Goal: Task Accomplishment & Management: Manage account settings

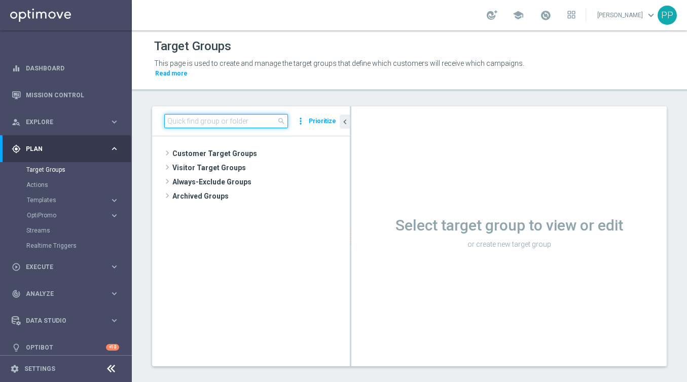
click at [225, 119] on input at bounding box center [226, 121] width 124 height 14
paste input "SEGMENT - de_all_TGT_NVIP_EM_AUT_LT__EG24_EDUCREACT"
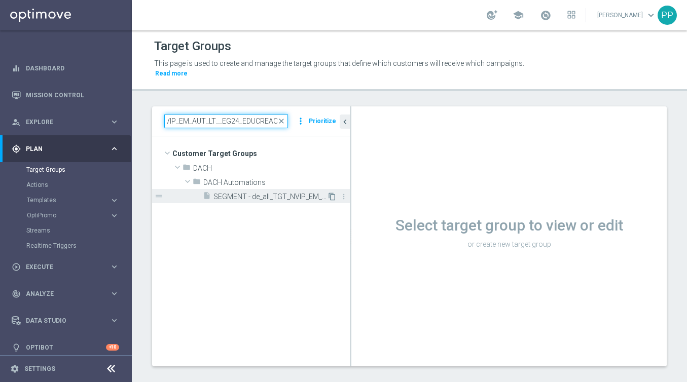
type input "SEGMENT - de_all_TGT_NVIP_EM_AUT_LT__EG24_EDUCREACT"
click at [333, 196] on icon "content_copy" at bounding box center [332, 197] width 8 height 8
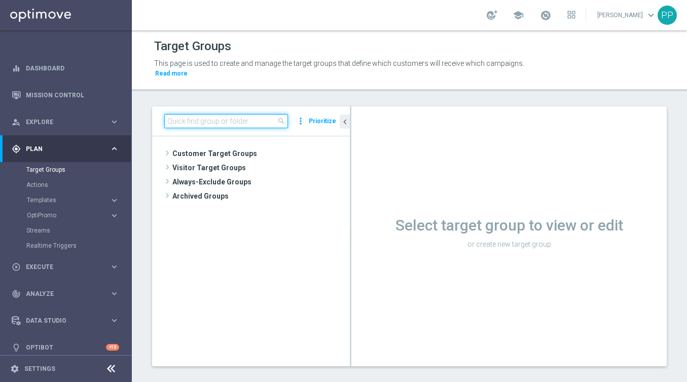
click at [207, 119] on input at bounding box center [226, 121] width 124 height 14
paste input "SEGMENT - de_all_TGT_NVIP_EM_AUT_LT__EG24_EDUCREACT"
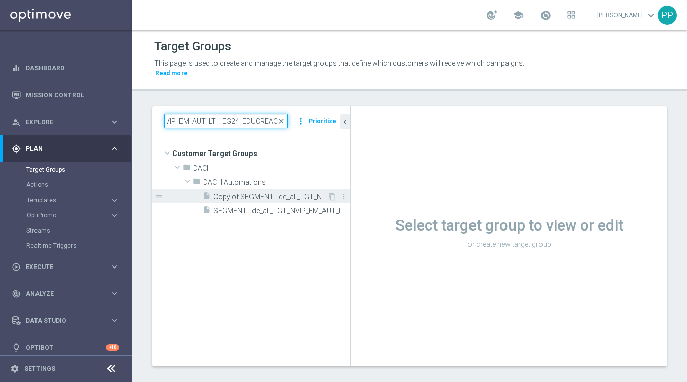
type input "SEGMENT - de_all_TGT_NVIP_EM_AUT_LT__EG24_EDUCREACT"
click at [278, 197] on span "Copy of SEGMENT - de_all_TGT_NVIP_EM_AUT_LT__EG24_EDUCREACT" at bounding box center [270, 197] width 114 height 9
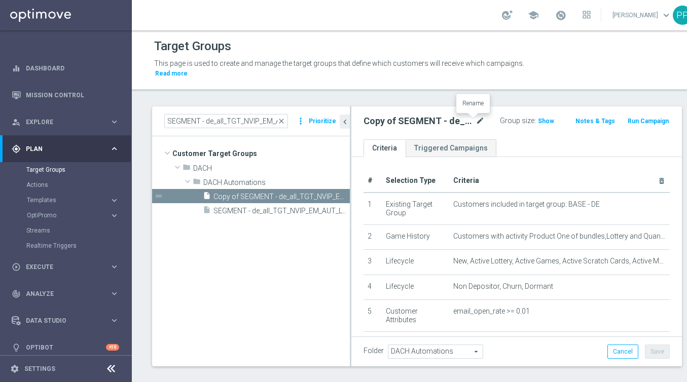
click at [475, 121] on icon "mode_edit" at bounding box center [479, 121] width 9 height 12
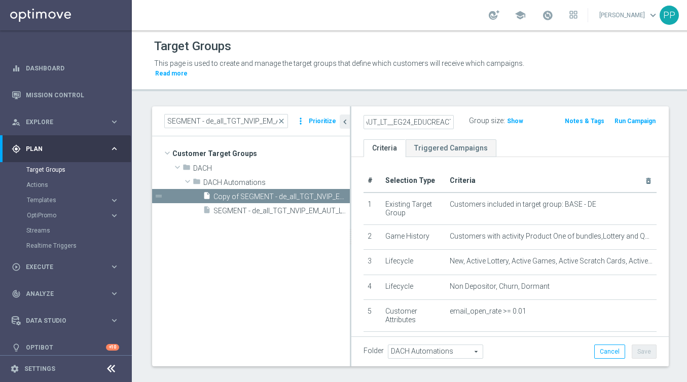
click at [421, 119] on input "Copy of SEGMENT - de_all_TGT_NVIP_EM_AUT_LT__EG24_EDUCREACT" at bounding box center [408, 122] width 90 height 14
click at [406, 122] on input "Copy of SEGMENT - de_all_TGT_NVIP_EM_AUT_LT__EG24_EDUCREACT" at bounding box center [408, 122] width 90 height 14
drag, startPoint x: 399, startPoint y: 122, endPoint x: 363, endPoint y: 121, distance: 36.0
click at [363, 121] on input "Copy of SEGMENT - de_all_TGT_NVIP_EM_AUT_LT__EG25_EDUCREACT" at bounding box center [408, 122] width 90 height 14
click at [431, 120] on input "Copy of SEGMENT - de_all_TGT_NVIP_EM_AUT_LT__EG25_EDUCREACT" at bounding box center [408, 122] width 90 height 14
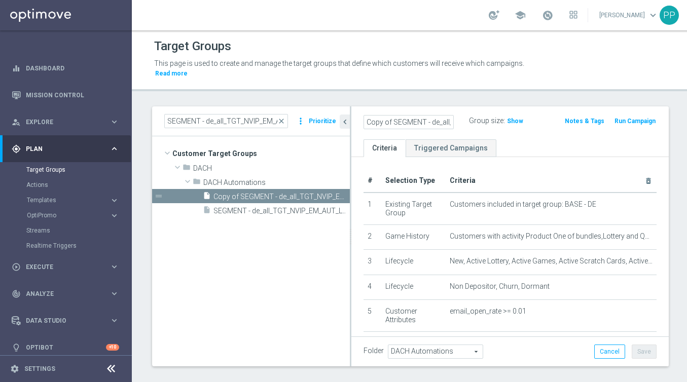
drag, startPoint x: 431, startPoint y: 120, endPoint x: 363, endPoint y: 120, distance: 67.9
click at [363, 120] on div "Copy of SEGMENT - de_all_TGT_NVIP_EM_AUT_LT__EG25_EDUCREACT" at bounding box center [408, 122] width 105 height 14
drag, startPoint x: 365, startPoint y: 123, endPoint x: 456, endPoint y: 126, distance: 90.7
click at [456, 126] on div "de_all_TGT_NVIP_EM_AUT_LT__EG25_EDUCREACT" at bounding box center [408, 122] width 105 height 14
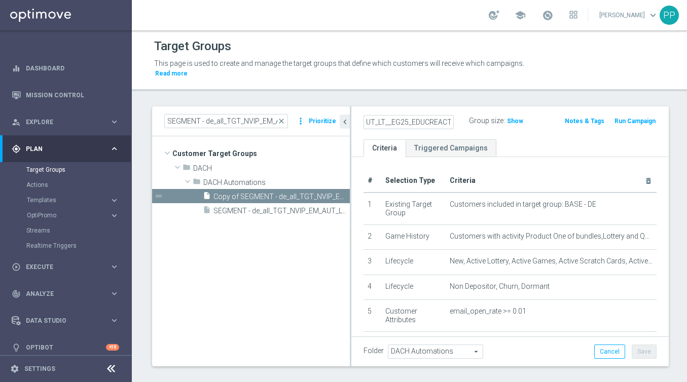
type input "de_all_TGT_NVIP_EM_AUT_LT__EG25_EDUCREACT"
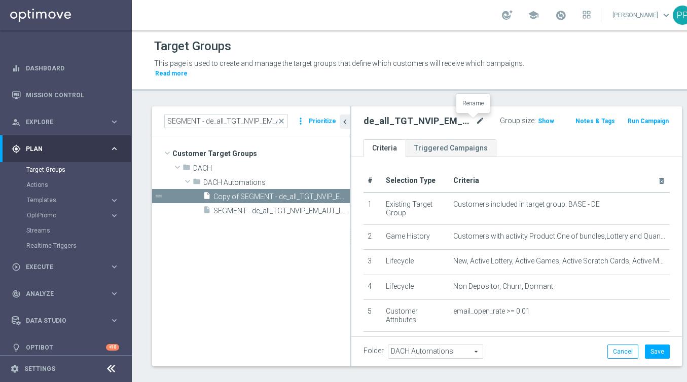
click at [475, 120] on icon "mode_edit" at bounding box center [479, 121] width 9 height 12
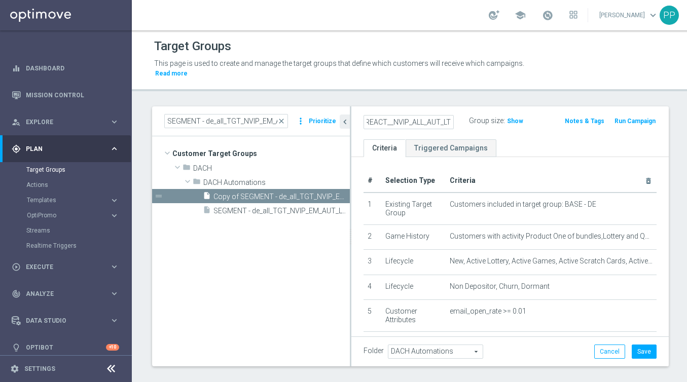
scroll to position [0, 69]
type input "DE_ALL__EG25_EDUCREACT__NVIP_ALL_AUT_LT"
click at [466, 133] on div "DE_ALL__EG25_EDUCREACT__NVIP_ALL_AUT_LT Group size : Show Notes & Tags Run Camp…" at bounding box center [509, 122] width 317 height 33
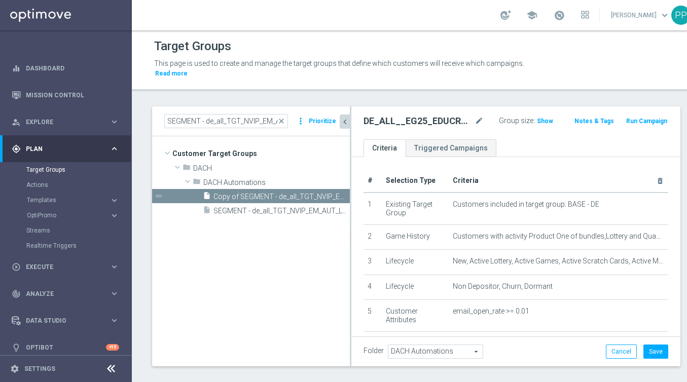
click at [345, 121] on icon "chevron_left" at bounding box center [345, 122] width 10 height 10
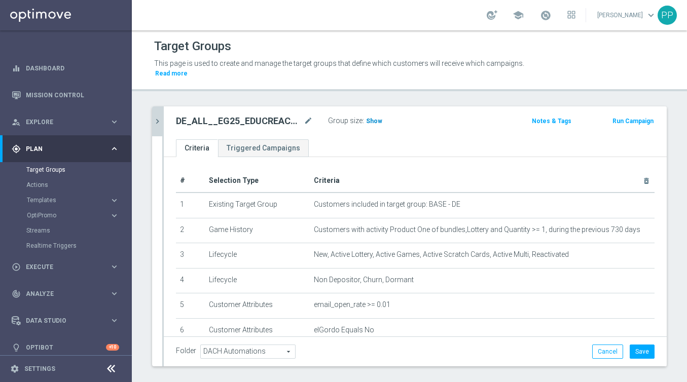
click at [373, 119] on span "Show" at bounding box center [374, 121] width 16 height 7
click at [637, 348] on button "Save" at bounding box center [641, 352] width 25 height 14
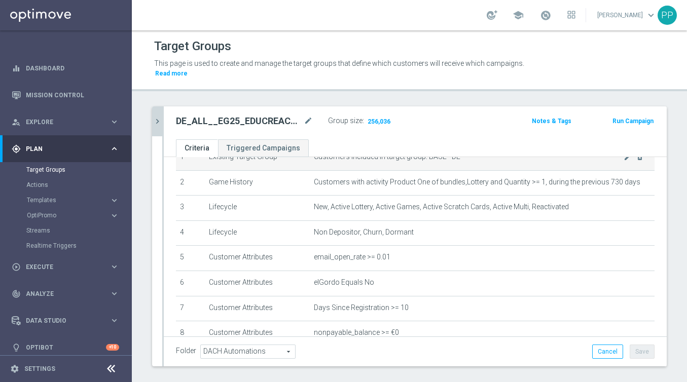
scroll to position [166, 0]
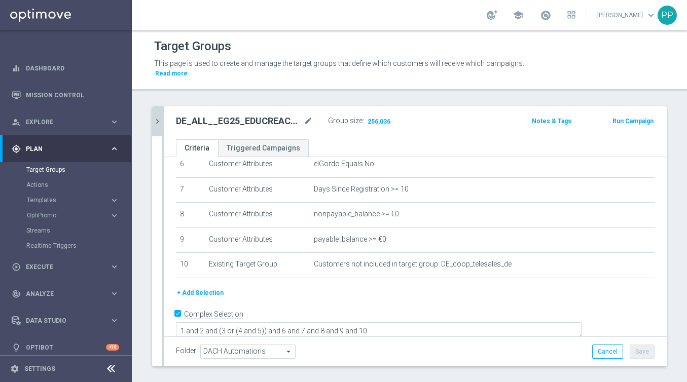
click at [258, 352] on span "DACH Automations" at bounding box center [248, 351] width 94 height 13
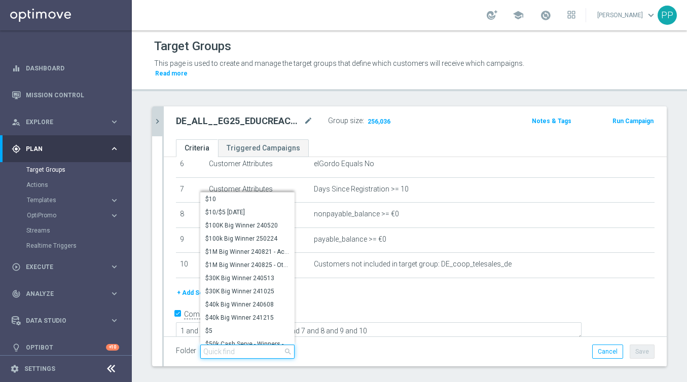
click at [258, 352] on input "search" at bounding box center [247, 352] width 94 height 14
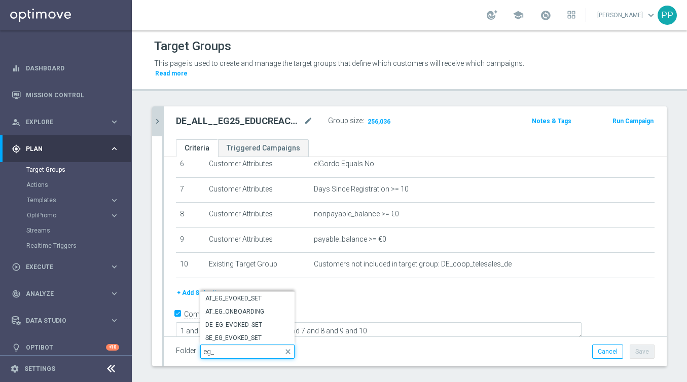
type input "eg_"
click at [321, 354] on div "Folder DACH Automations DACH Automations arrow_drop_down eg_ close AT_EG_EVOKED…" at bounding box center [415, 352] width 478 height 14
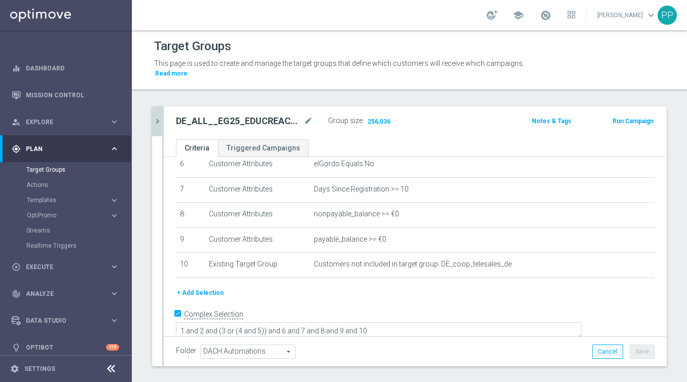
click at [157, 121] on icon "chevron_right" at bounding box center [158, 122] width 10 height 10
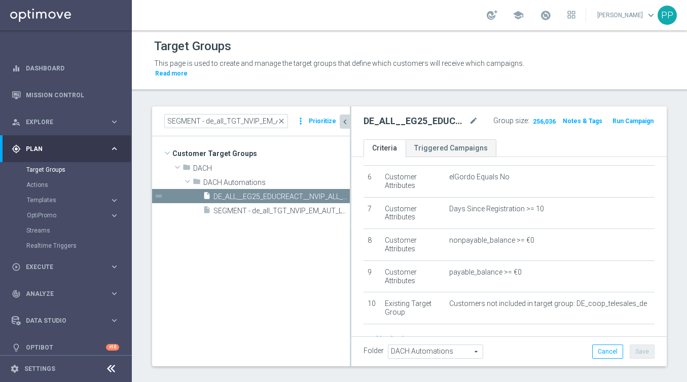
scroll to position [179, 0]
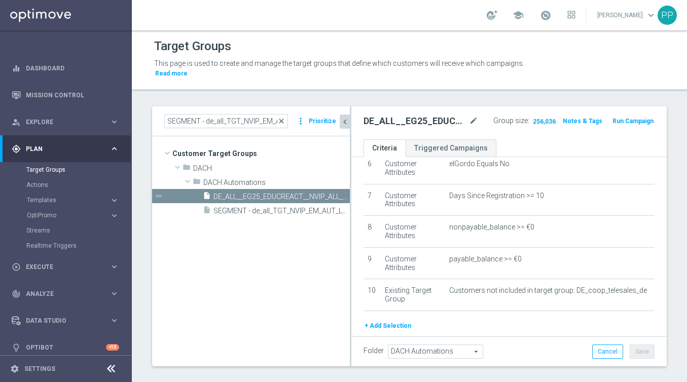
click at [283, 120] on span "close" at bounding box center [281, 121] width 8 height 8
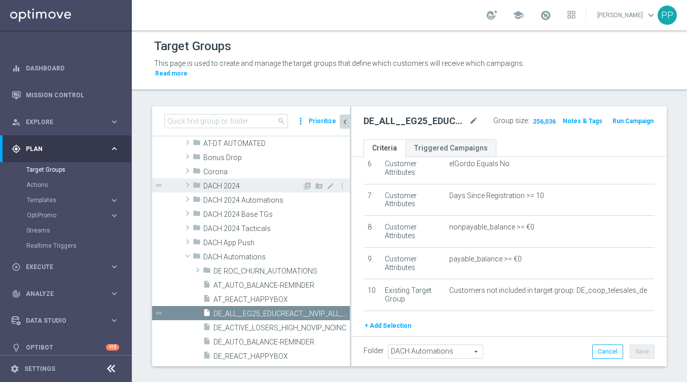
scroll to position [0, 0]
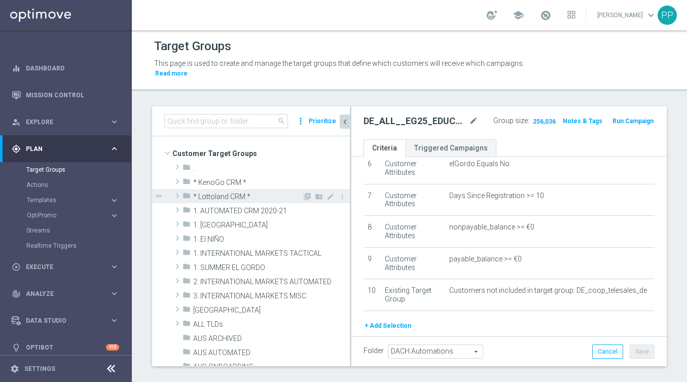
click at [178, 195] on span at bounding box center [177, 196] width 10 height 12
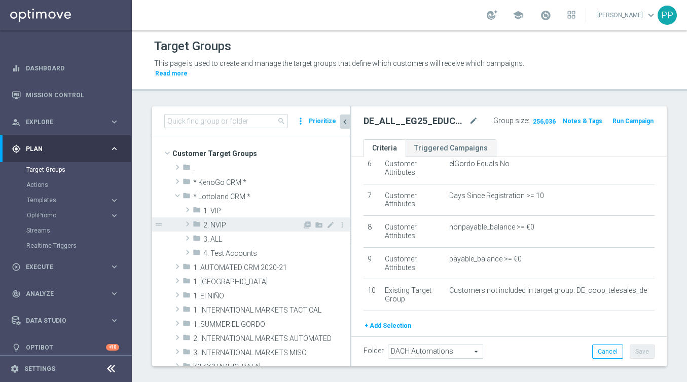
click at [187, 222] on span at bounding box center [187, 224] width 10 height 12
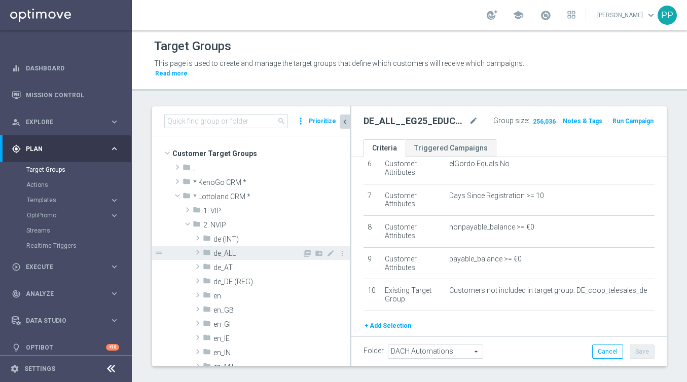
click at [197, 251] on span at bounding box center [198, 252] width 10 height 12
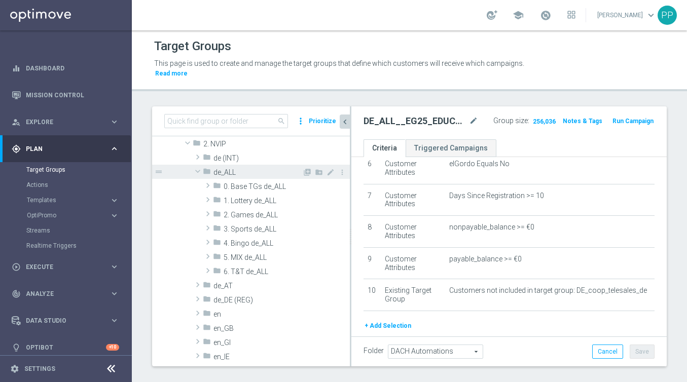
scroll to position [84, 0]
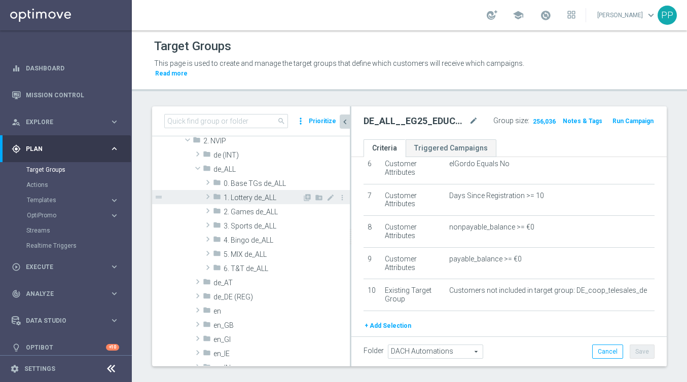
click at [207, 197] on span at bounding box center [208, 197] width 10 height 12
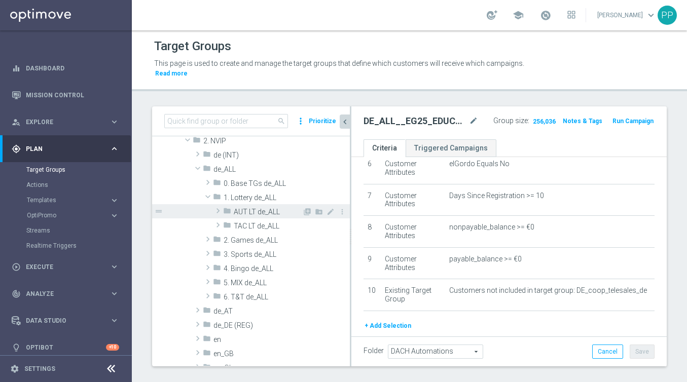
click at [218, 212] on span at bounding box center [218, 211] width 10 height 12
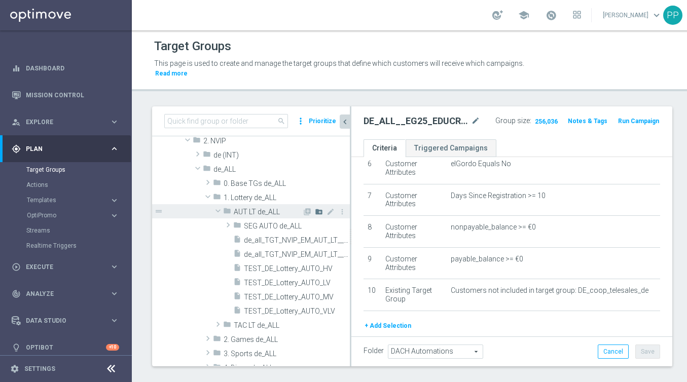
click at [316, 213] on icon "create_new_folder" at bounding box center [319, 212] width 8 height 8
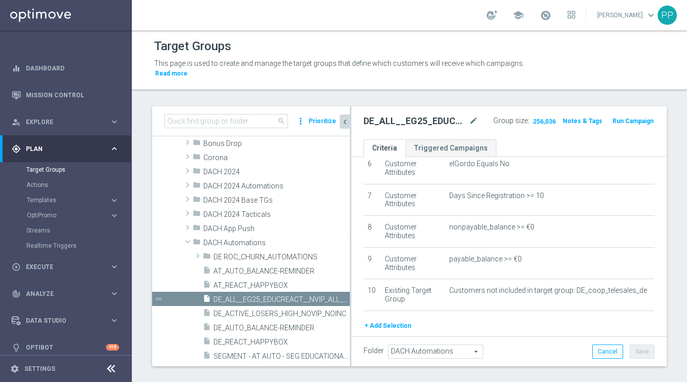
scroll to position [0, 0]
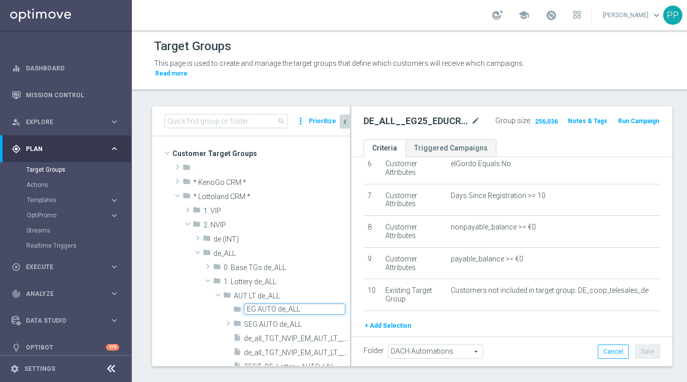
type input "EG AUTO de_ALL"
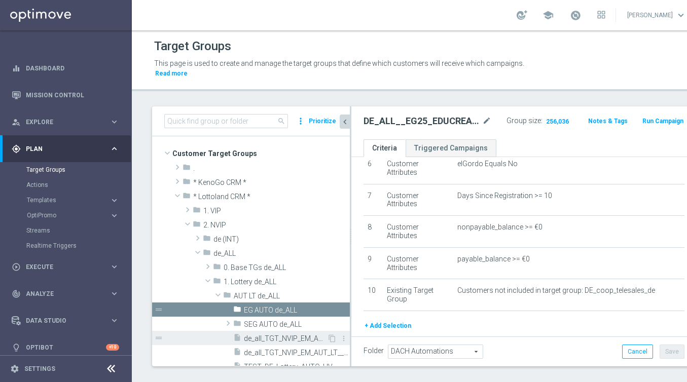
scroll to position [30, 0]
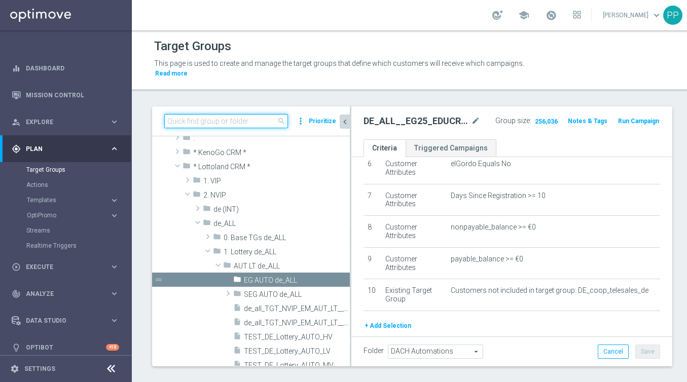
click at [191, 120] on input at bounding box center [226, 121] width 124 height 14
paste input "DE_ALL__EG25_EDUCREACT__NVIP_ALL_AUT_LT"
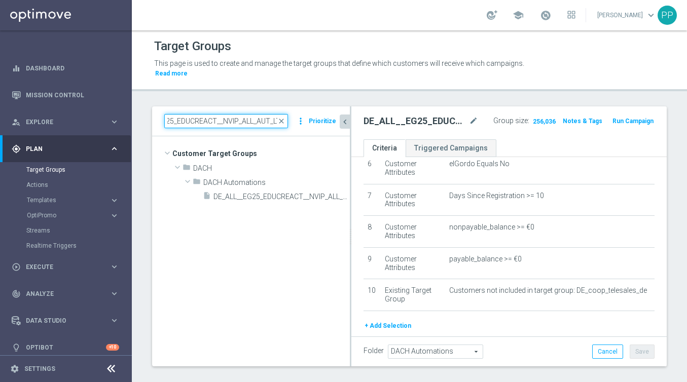
scroll to position [0, 0]
type input "DE_ALL__EG25_EDUCREACT__NVIP_ALL_AUT_LT"
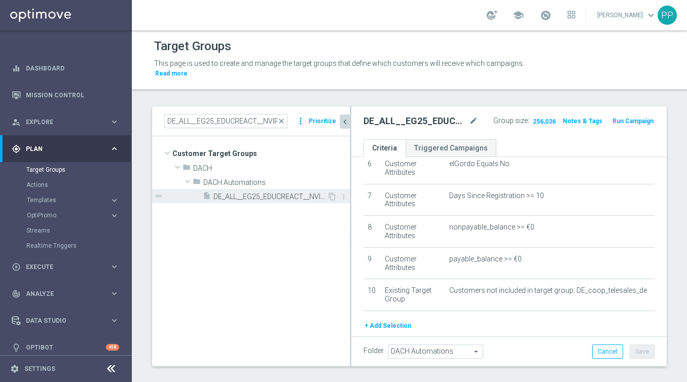
click at [266, 189] on div "insert_drive_file DE_ALL__EG25_EDUCREACT__NVIP_ALL_AUT_LT" at bounding box center [265, 196] width 124 height 14
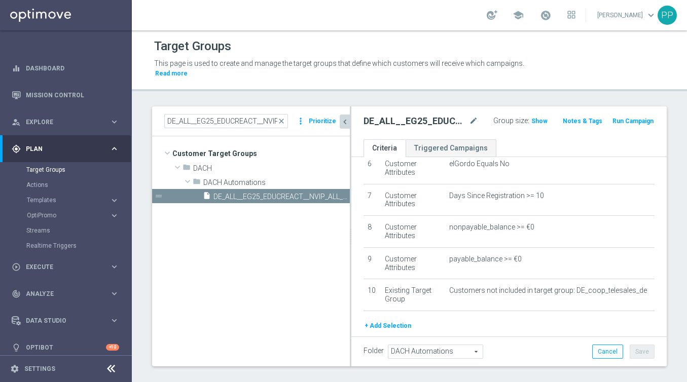
click at [441, 349] on span "DACH Automations" at bounding box center [435, 351] width 94 height 13
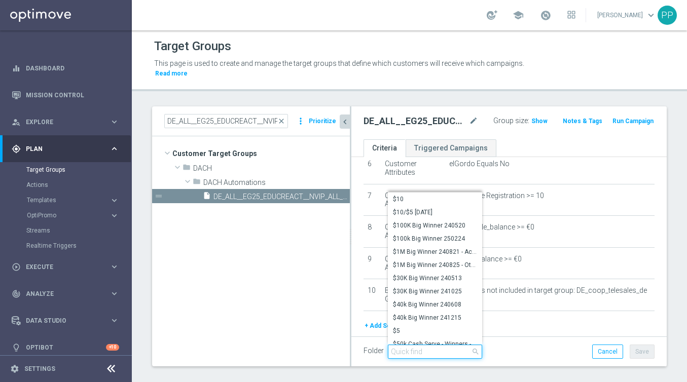
click at [441, 349] on input "search" at bounding box center [435, 352] width 94 height 14
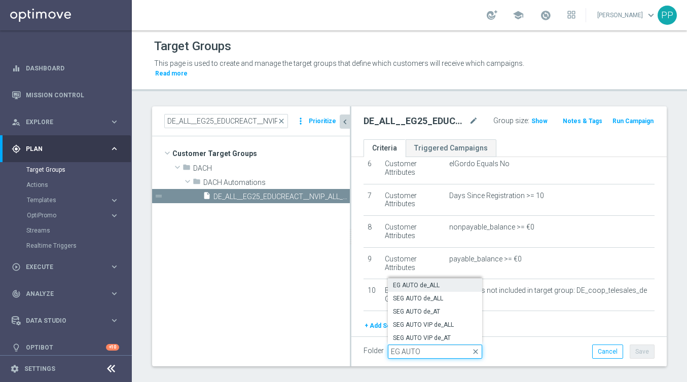
type input "EG AUTO"
click at [427, 285] on span "EG AUTO de_ALL" at bounding box center [435, 285] width 84 height 8
type input "EG AUTO de_ALL"
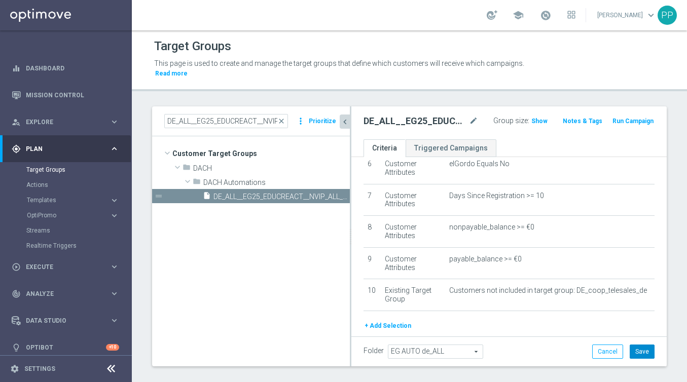
click at [647, 352] on button "Save" at bounding box center [641, 352] width 25 height 14
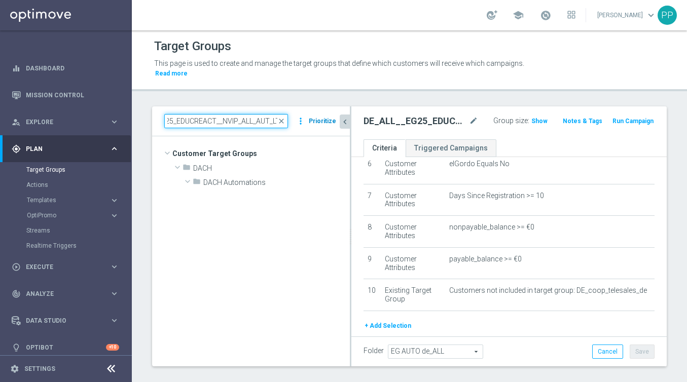
drag, startPoint x: 168, startPoint y: 120, endPoint x: 315, endPoint y: 128, distance: 147.2
click at [315, 128] on div "DE_ALL__EG25_EDUCREACT__NVIP_ALL_AUT_LT close more_vert Prioritize" at bounding box center [250, 121] width 173 height 14
paste input "SEGMENT - de_all_TGT_NVIP_EM_AUT_LT__EG24_UPSELL"
type input "SEGMENT - de_all_TGT_NVIP_EM_AUT_LT__EG24_UPSELL"
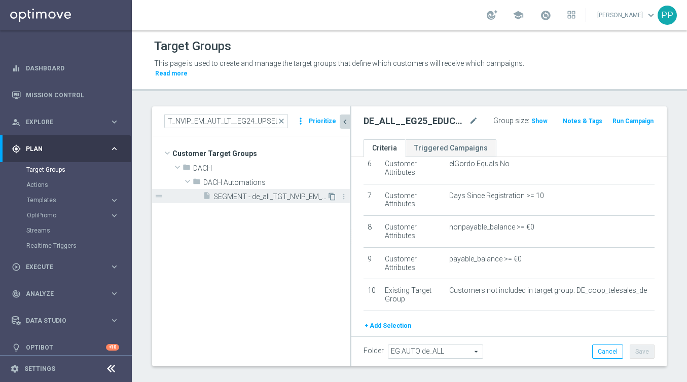
scroll to position [0, 0]
click at [332, 194] on icon "content_copy" at bounding box center [332, 197] width 8 height 8
type textarea "1 and (2 or (3 and 4)) and 5 and 6 and 7 and 8 and 9"
type input "DACH Automations"
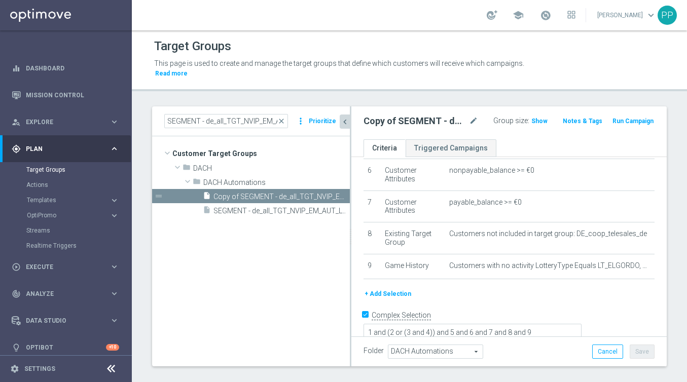
scroll to position [180, 0]
click at [470, 120] on icon "mode_edit" at bounding box center [473, 121] width 9 height 12
click at [421, 125] on input "Copy of SEGMENT - de_all_TGT_NVIP_EM_AUT_LT__EG24_UPSELL" at bounding box center [407, 122] width 89 height 14
drag, startPoint x: 405, startPoint y: 122, endPoint x: 457, endPoint y: 125, distance: 52.3
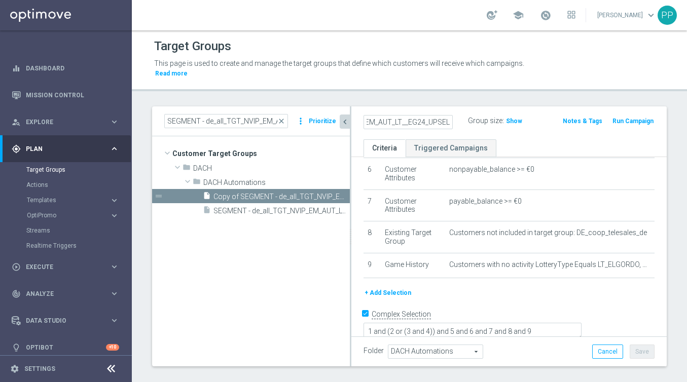
click at [457, 124] on div "Copy of SEGMENT - de_all_TGT_NVIP_EM_AUT_LT__EG24_UPSELL" at bounding box center [408, 122] width 104 height 14
click at [475, 121] on icon "mode_edit" at bounding box center [473, 121] width 9 height 12
type input "DE_ALL__EG25_UPSELL__NVIP_ALL_AUT_LT"
click at [436, 353] on span "DACH Automations" at bounding box center [435, 351] width 94 height 13
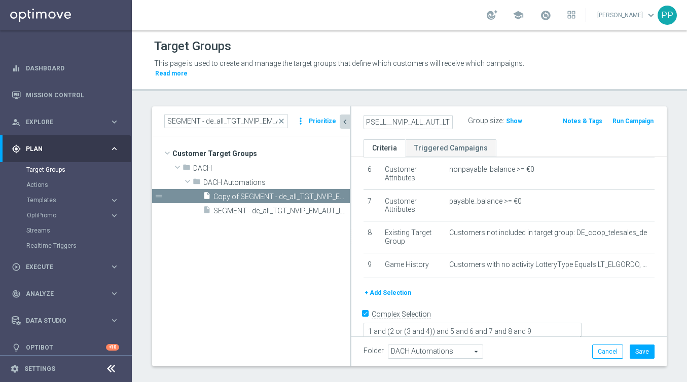
scroll to position [0, 0]
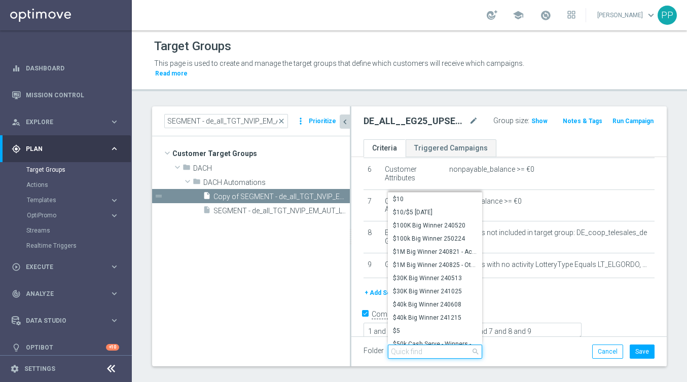
click at [436, 353] on input "search" at bounding box center [435, 352] width 94 height 14
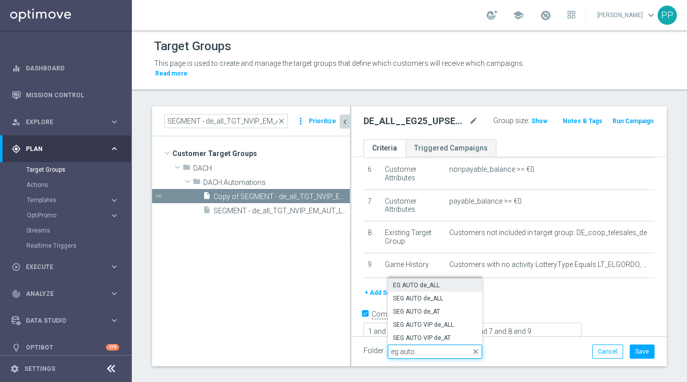
type input "eg auto"
click at [435, 287] on span "EG AUTO de_ALL" at bounding box center [435, 285] width 84 height 8
type input "EG AUTO de_ALL"
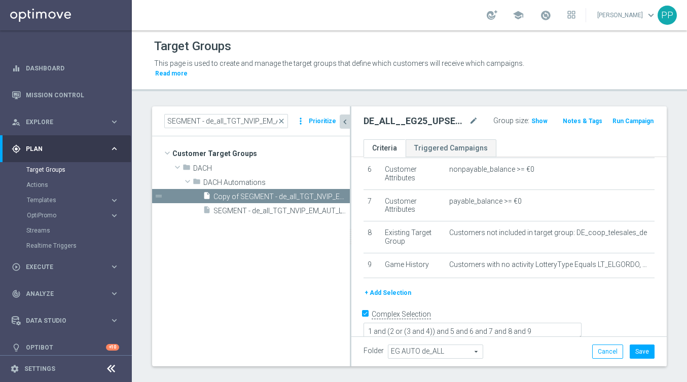
click at [345, 123] on icon "chevron_left" at bounding box center [345, 122] width 10 height 10
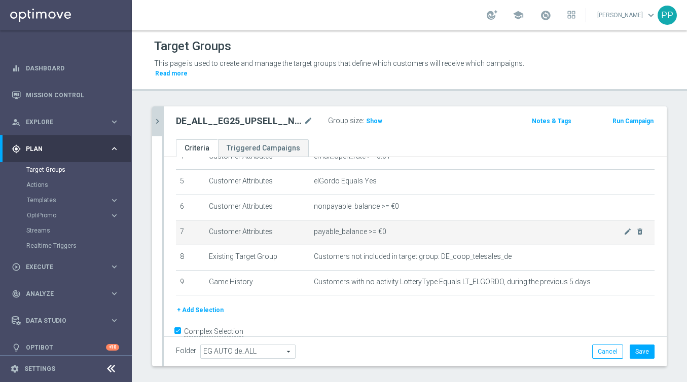
scroll to position [122, 0]
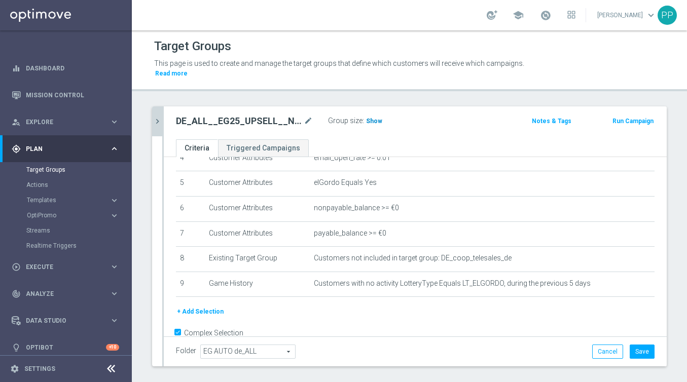
click at [371, 120] on span "Show" at bounding box center [374, 121] width 16 height 7
click at [645, 356] on button "Save" at bounding box center [641, 352] width 25 height 14
click at [306, 122] on icon "mode_edit" at bounding box center [308, 121] width 9 height 12
click at [157, 124] on icon "chevron_right" at bounding box center [158, 122] width 10 height 10
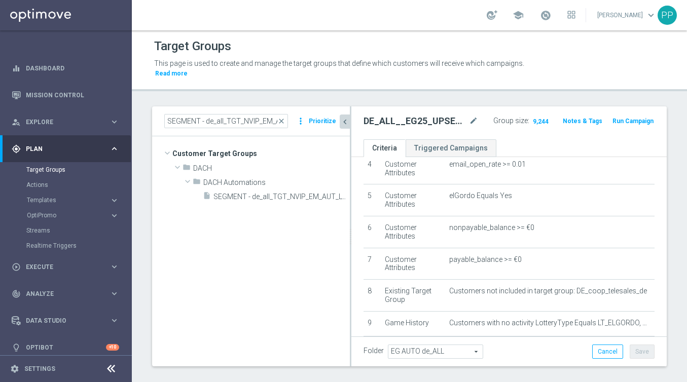
scroll to position [129, 0]
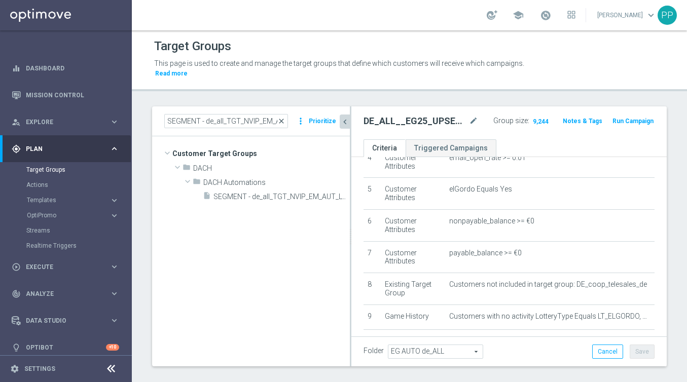
click at [284, 120] on span "close" at bounding box center [281, 121] width 8 height 8
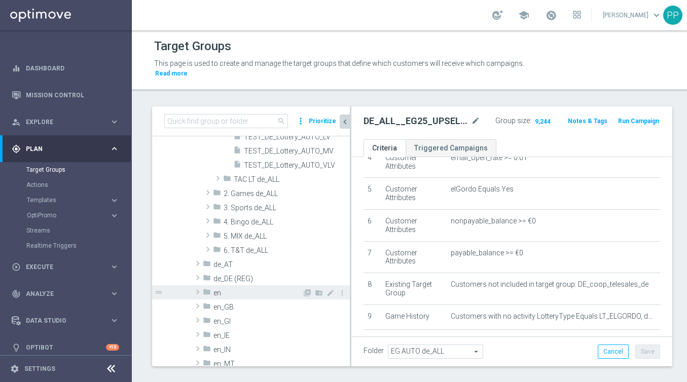
scroll to position [273, 0]
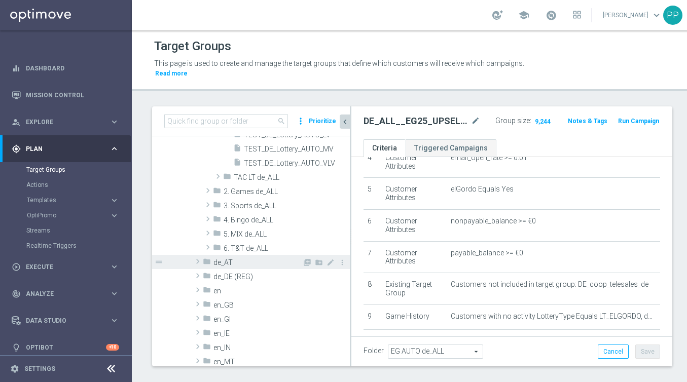
click at [197, 262] on span at bounding box center [198, 261] width 10 height 12
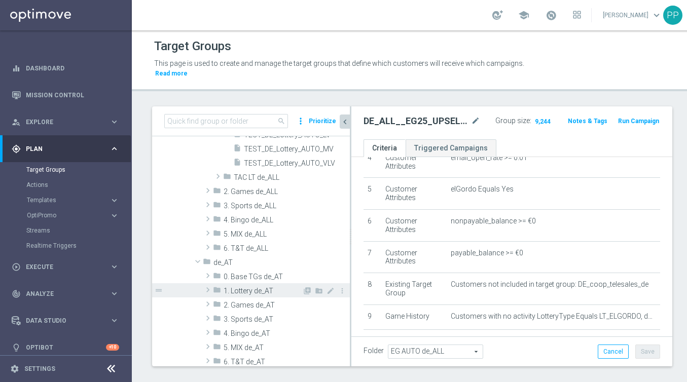
click at [208, 291] on span at bounding box center [208, 290] width 10 height 12
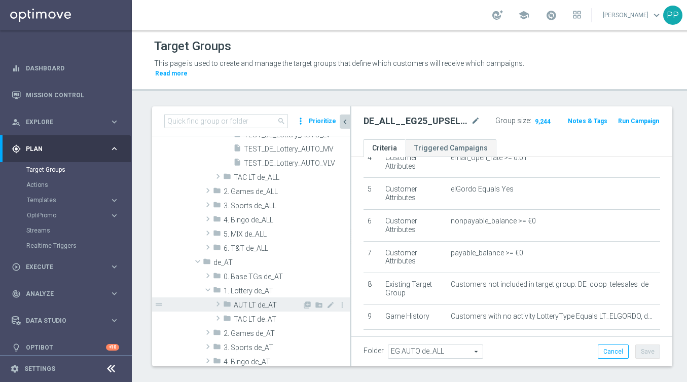
click at [218, 305] on span at bounding box center [218, 304] width 10 height 12
click at [319, 306] on icon "create_new_folder" at bounding box center [319, 305] width 8 height 8
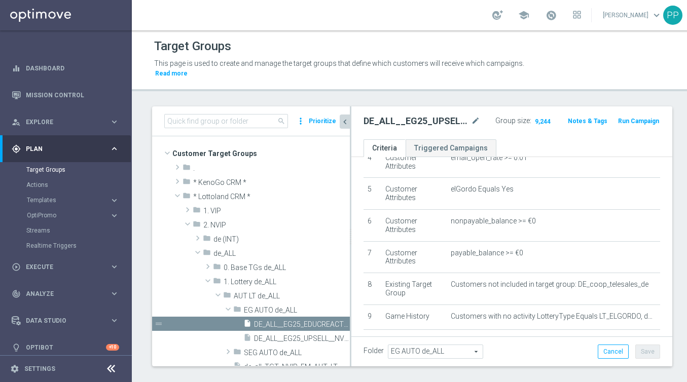
scroll to position [342, 0]
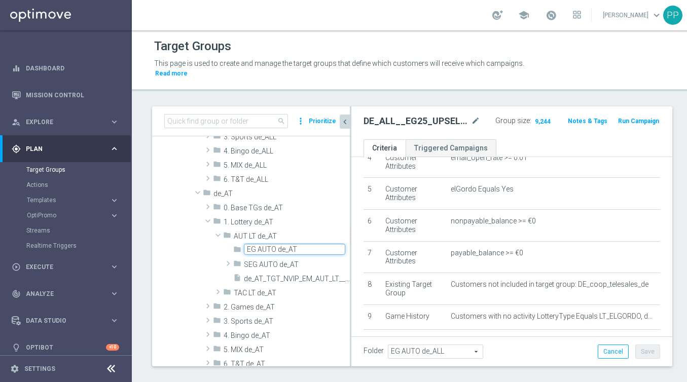
type input "EG AUTO de_AT"
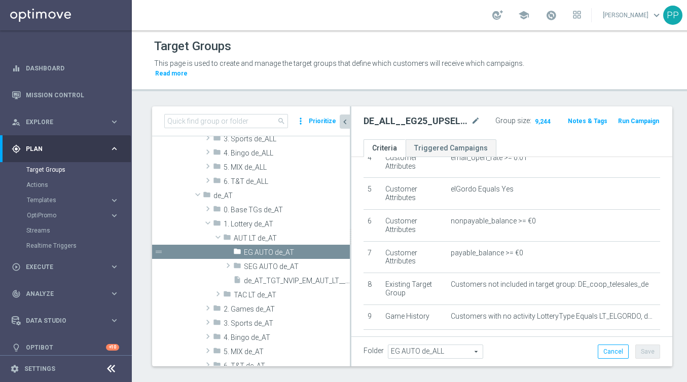
scroll to position [293, 0]
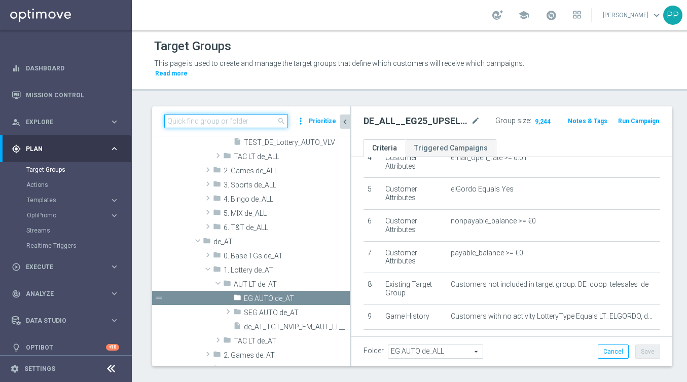
click at [215, 117] on input at bounding box center [226, 121] width 124 height 14
paste input "SEGMENT - de_AT_TGT_NVIP_EM_AUT_LT__EG24_EDUCREACT"
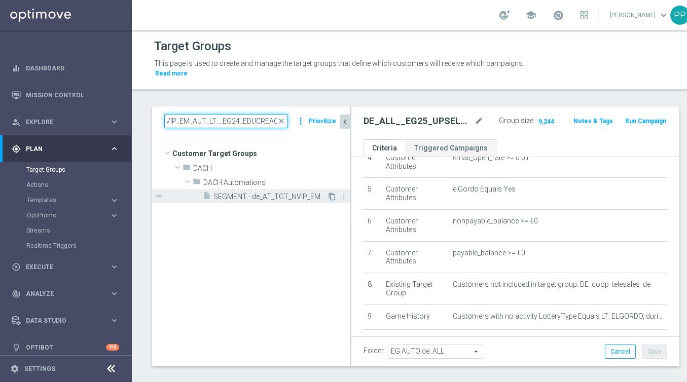
type input "SEGMENT - de_AT_TGT_NVIP_EM_AUT_LT__EG24_EDUCREACT"
click at [330, 195] on icon "content_copy" at bounding box center [332, 197] width 8 height 8
type textarea "1 and 2 and (3 or (4 and 5)) and 6 and 7 and 8 and 9"
type input "DACH Automations"
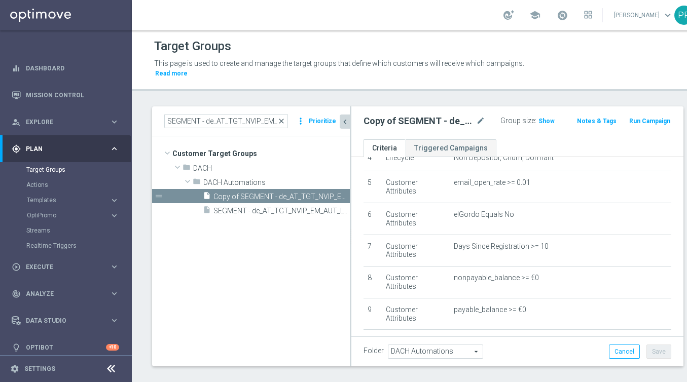
click at [284, 121] on span "close" at bounding box center [281, 121] width 8 height 8
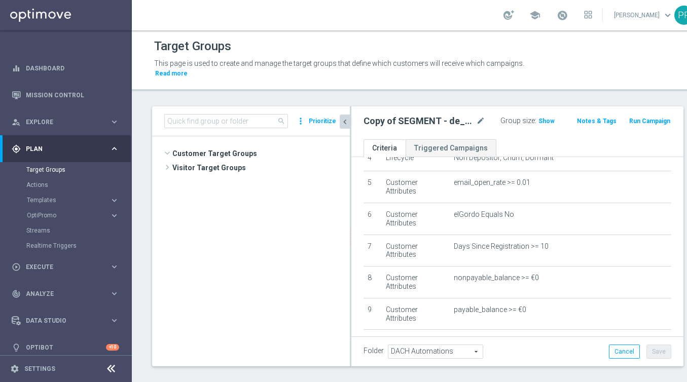
scroll to position [1123, 0]
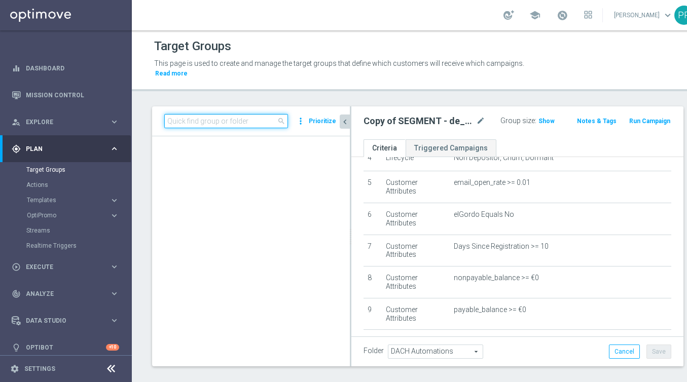
click at [213, 122] on input at bounding box center [226, 121] width 124 height 14
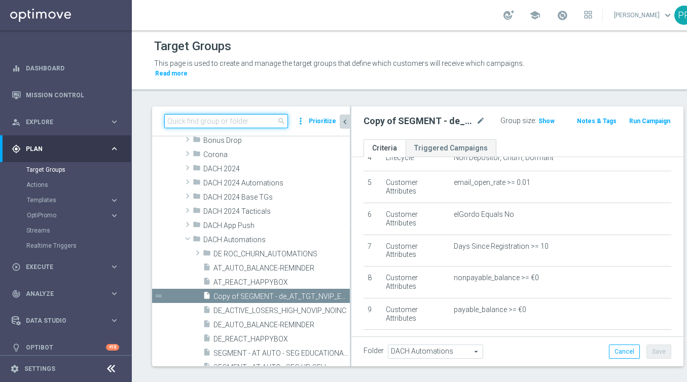
paste input "SEGMENT - de_AT_TGT_NVIP_EM_AUT_LT__EG24_UPSELL"
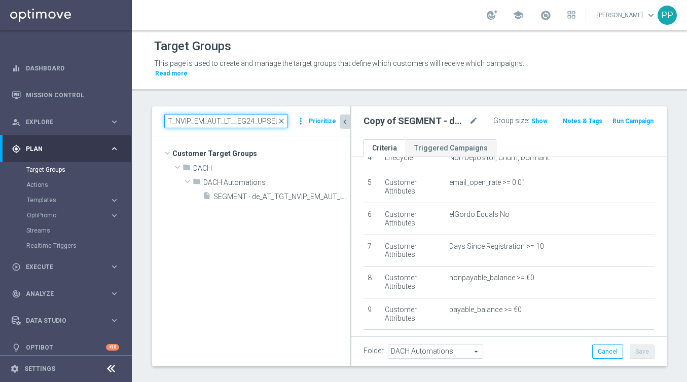
scroll to position [0, 0]
type input "SEGMENT - de_AT_TGT_NVIP_EM_AUT_LT__EG24_UPSELL"
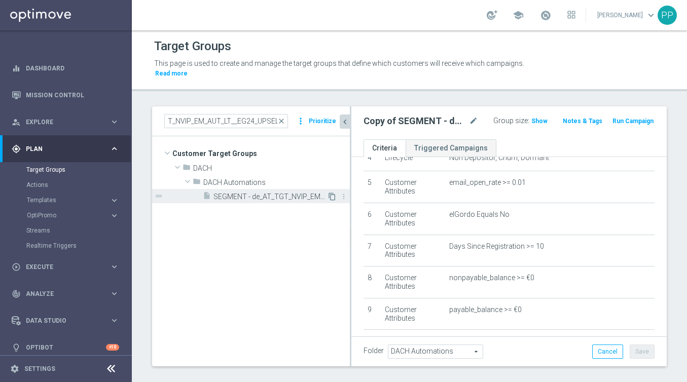
click at [332, 197] on icon "content_copy" at bounding box center [332, 197] width 8 height 8
type textarea "1 and (2 or (3 and 4)) and 5 and 6 and 7 and 8"
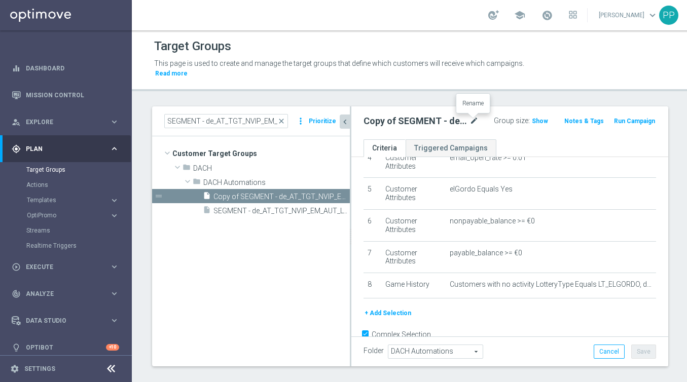
click at [473, 120] on icon "mode_edit" at bounding box center [473, 121] width 9 height 12
click at [471, 119] on icon "mode_edit" at bounding box center [473, 121] width 9 height 12
type input "AT__EG25_UPSELL__NVIP_ALL_AUT_LT"
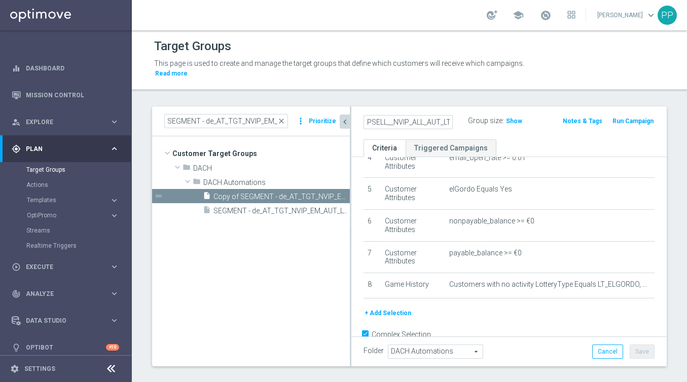
click at [410, 349] on span "DACH Automations" at bounding box center [435, 351] width 94 height 13
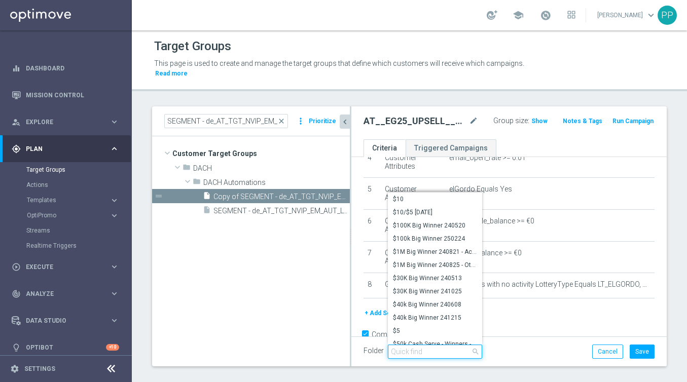
click at [410, 349] on input "search" at bounding box center [435, 352] width 94 height 14
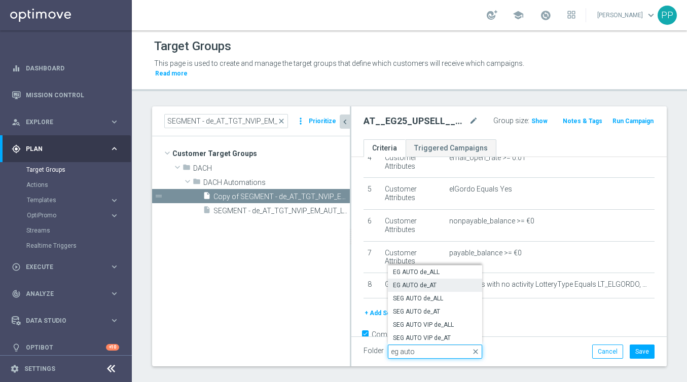
type input "eg auto"
click at [417, 285] on span "EG AUTO de_AT" at bounding box center [435, 285] width 84 height 8
type input "EG AUTO de_AT"
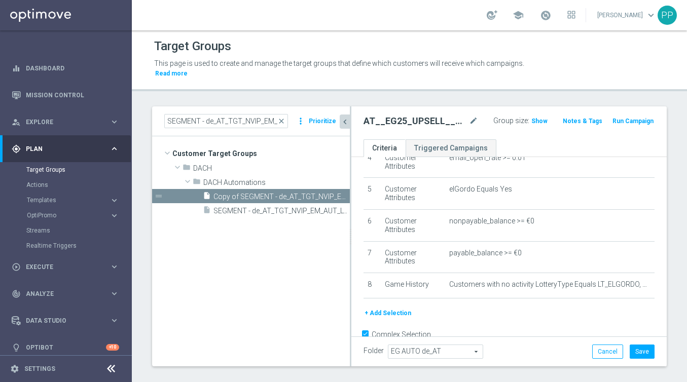
click at [347, 122] on icon "chevron_left" at bounding box center [345, 122] width 10 height 10
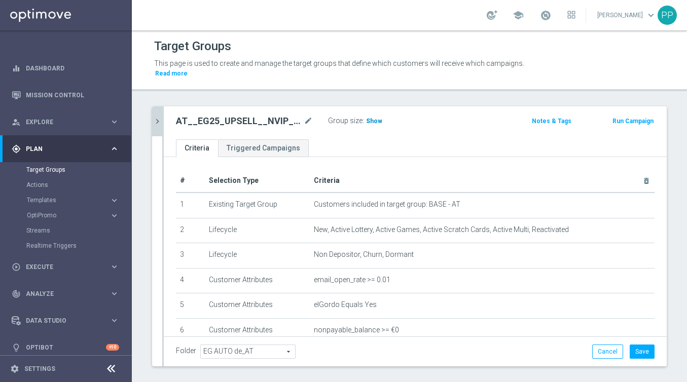
click at [372, 123] on span "Show" at bounding box center [374, 121] width 16 height 7
click at [643, 351] on button "Save" at bounding box center [641, 352] width 25 height 14
click at [154, 127] on button "chevron_right" at bounding box center [157, 121] width 10 height 30
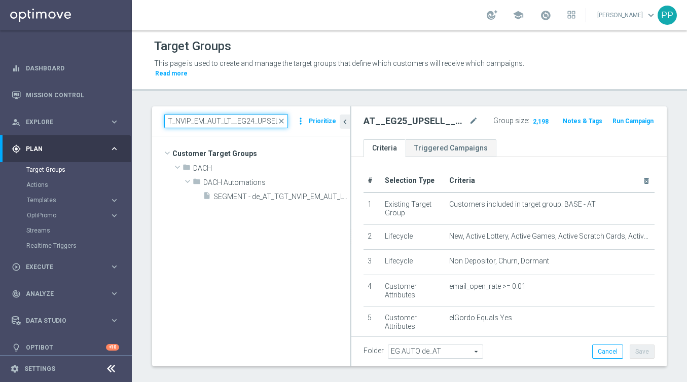
drag, startPoint x: 168, startPoint y: 122, endPoint x: 351, endPoint y: 131, distance: 182.7
click at [351, 131] on as-split "SEGMENT - de_AT_TGT_NVIP_EM_AUT_LT__EG24_UPSELL close more_vert Prioritize Cust…" at bounding box center [409, 236] width 514 height 260
paste input "EDUCREACT"
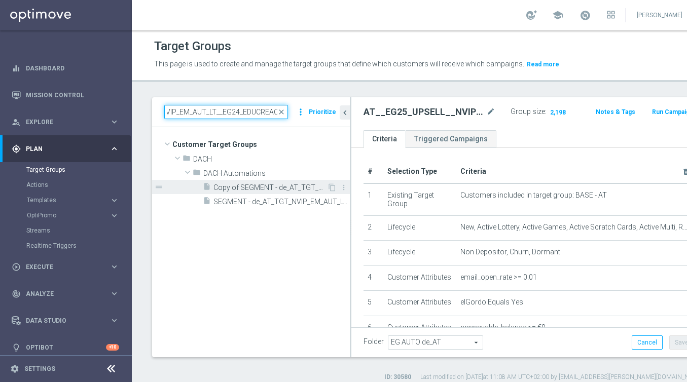
type input "SEGMENT - de_AT_TGT_NVIP_EM_AUT_LT__EG24_EDUCREACT"
click at [306, 192] on span "Copy of SEGMENT - de_AT_TGT_NVIP_EM_AUT_LT__EG24_EDUCREACT" at bounding box center [270, 187] width 114 height 9
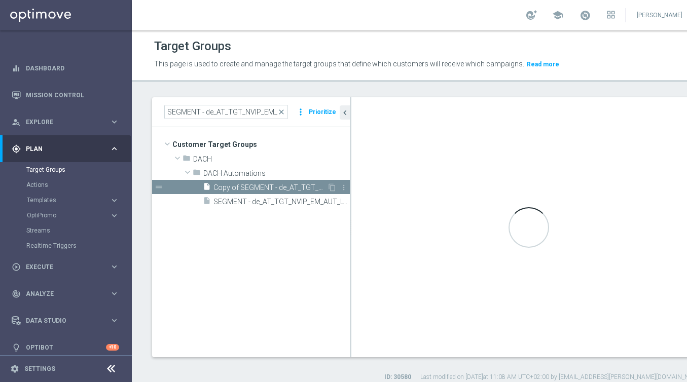
type textarea "1 and 2 and (3 or (4 and 5)) and 6 and 7 and 8 and 9"
type input "DACH Automations"
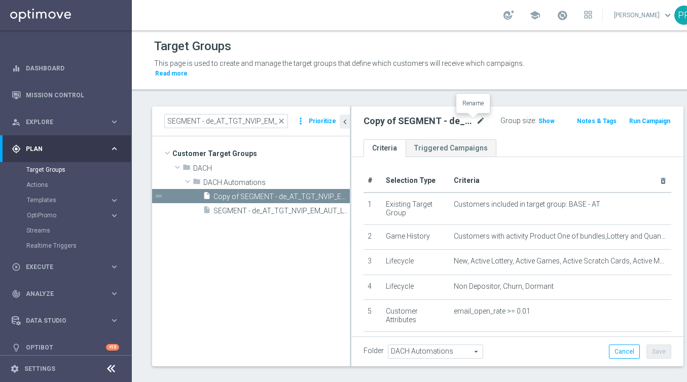
click at [476, 118] on icon "mode_edit" at bounding box center [480, 121] width 9 height 12
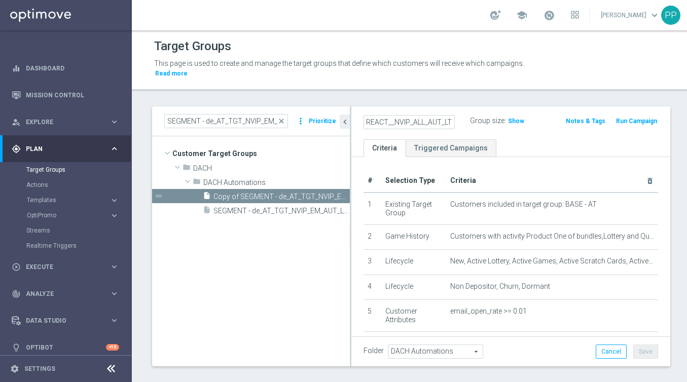
scroll to position [0, 54]
type input "AT__EG25_EDUCREACT__NVIP_ALL_AUT_LT"
click at [423, 350] on span "DACH Automations" at bounding box center [435, 351] width 94 height 13
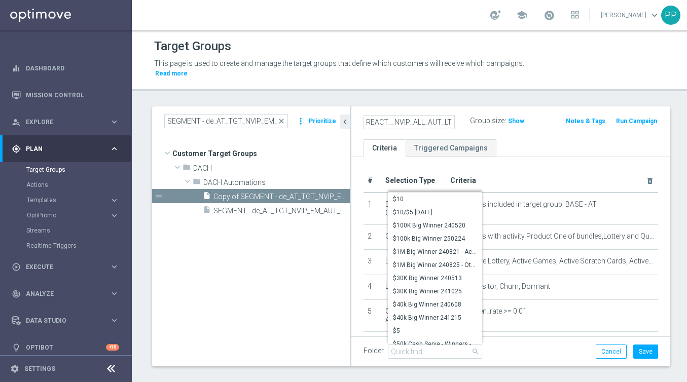
scroll to position [0, 0]
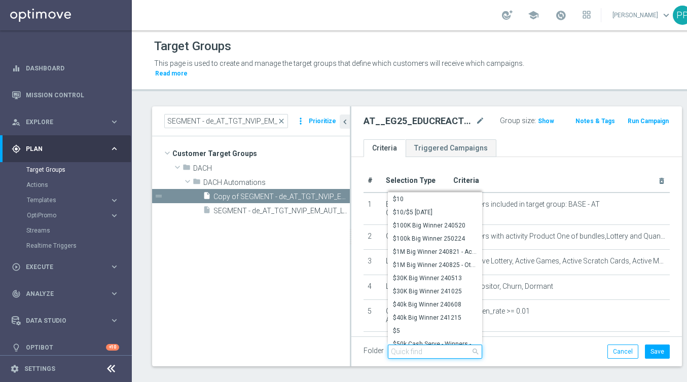
click at [423, 350] on input "search" at bounding box center [435, 352] width 94 height 14
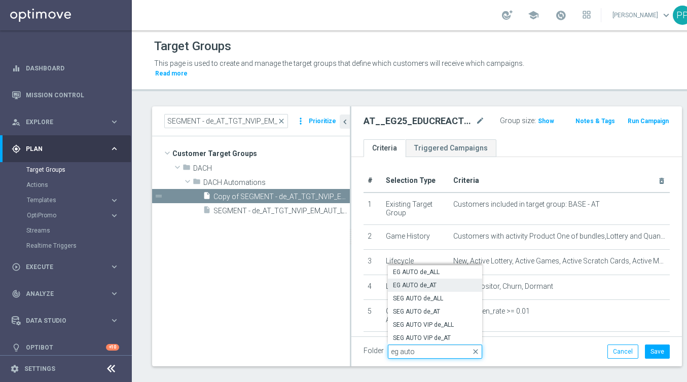
type input "eg auto"
click at [414, 287] on span "EG AUTO de_AT" at bounding box center [435, 285] width 84 height 8
type input "EG AUTO de_AT"
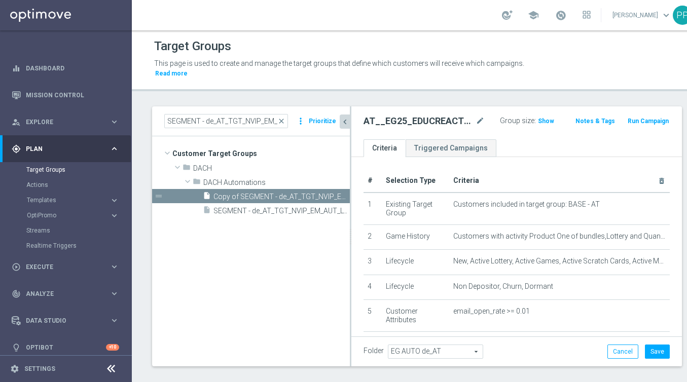
click at [345, 123] on icon "chevron_left" at bounding box center [345, 122] width 10 height 10
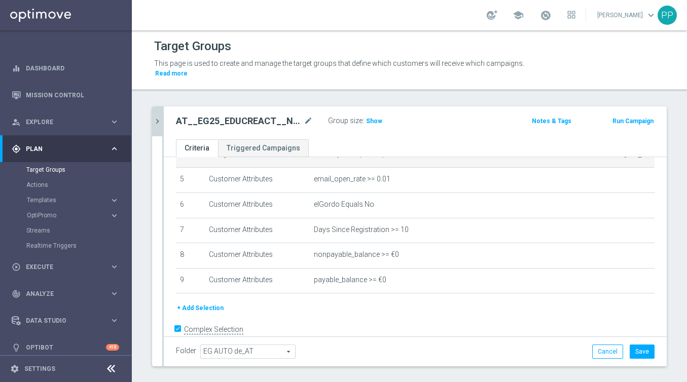
scroll to position [37, 0]
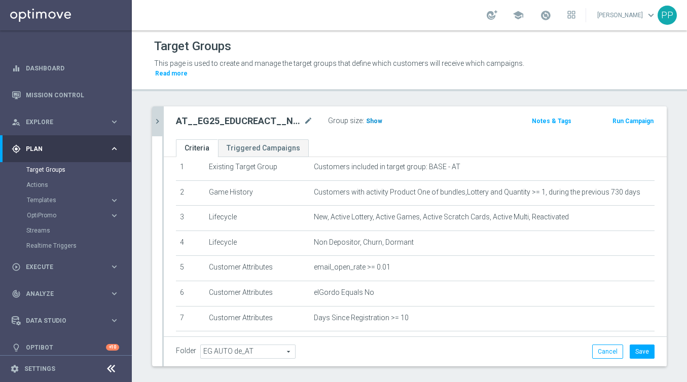
click at [370, 122] on span "Show" at bounding box center [374, 121] width 16 height 7
click at [637, 352] on button "Save" at bounding box center [641, 352] width 25 height 14
click at [159, 125] on icon "chevron_right" at bounding box center [158, 122] width 10 height 10
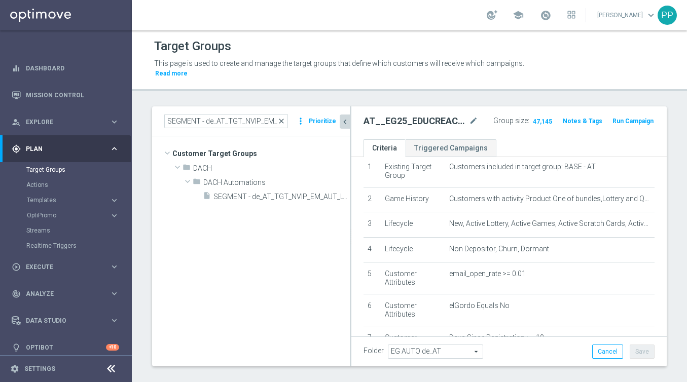
click at [283, 123] on span "close" at bounding box center [281, 121] width 8 height 8
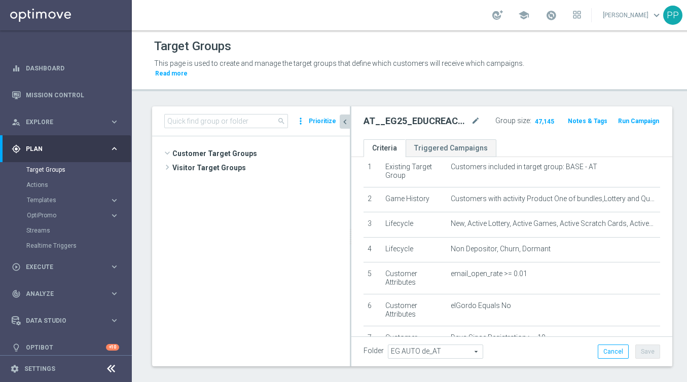
scroll to position [307, 0]
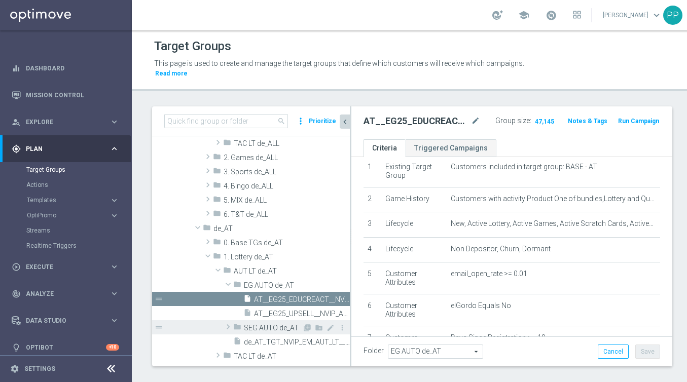
click at [229, 326] on span at bounding box center [228, 327] width 10 height 12
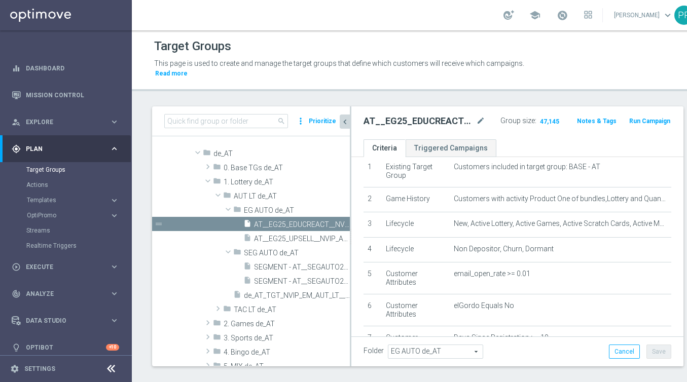
scroll to position [362, 0]
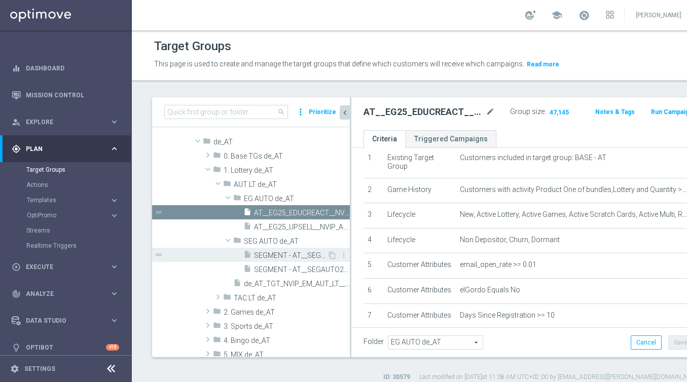
click at [277, 260] on span "SEGMENT - AT__SEGAUTO25_REACT__NVIP_EMA_AUT_LT" at bounding box center [290, 255] width 73 height 9
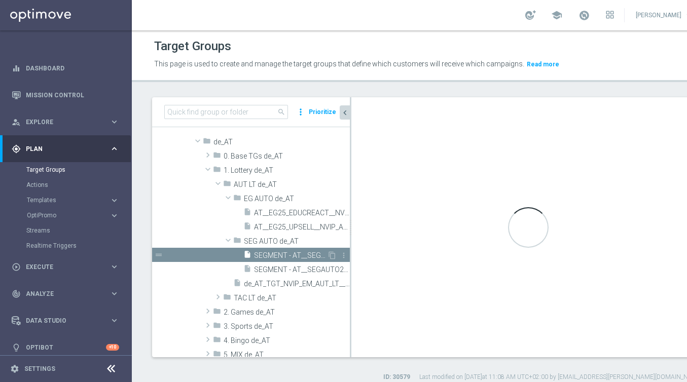
type input "SEG AUTO de_AT"
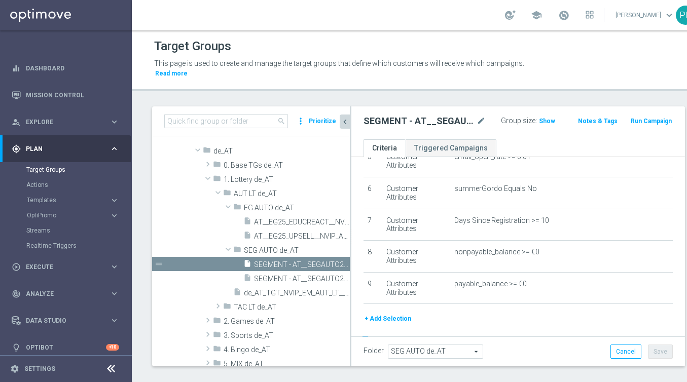
scroll to position [180, 0]
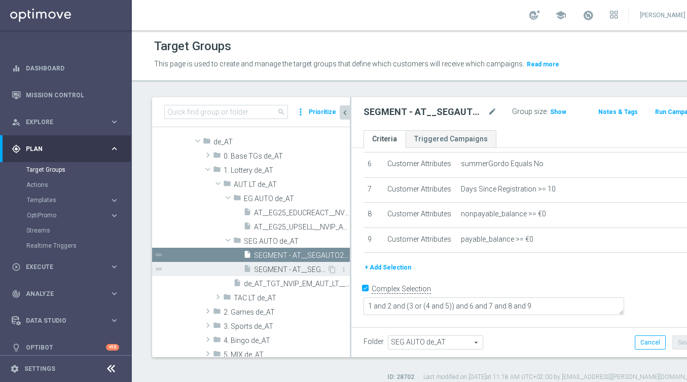
click at [291, 274] on span "SEGMENT - AT__SEGAUTO25_UPSELL__NVIP_EMA_AUT_LT" at bounding box center [290, 270] width 73 height 9
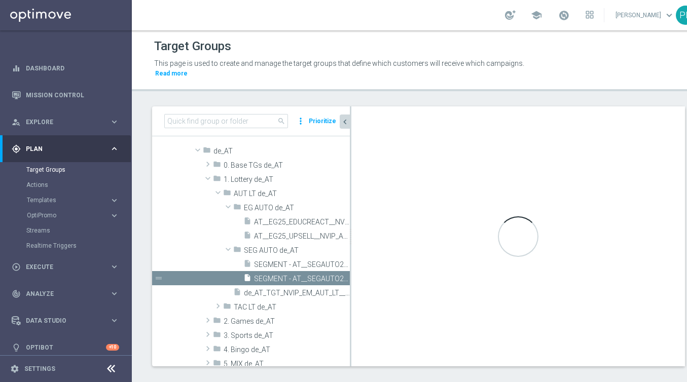
type textarea "1 and (2 or (3 and 4)) and 5 and 6 and 7 and 8"
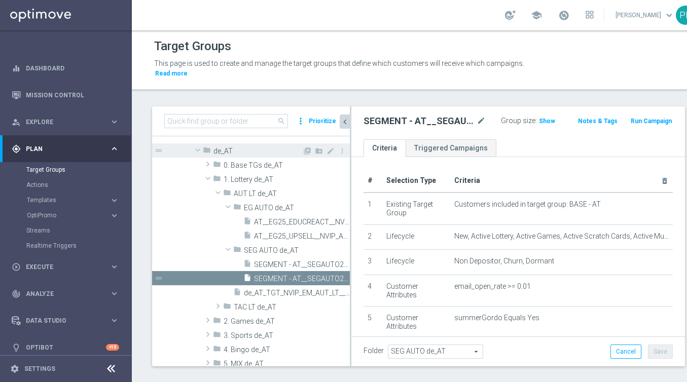
click at [199, 151] on span at bounding box center [198, 150] width 12 height 10
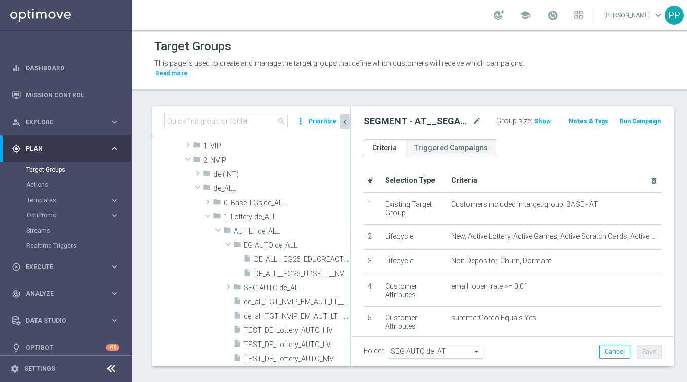
scroll to position [42, 0]
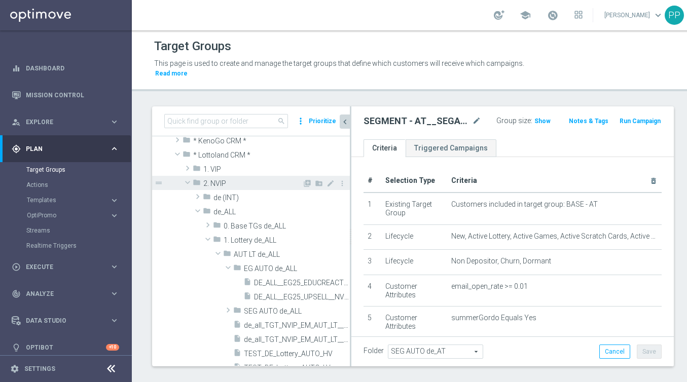
click at [189, 182] on span at bounding box center [187, 182] width 12 height 10
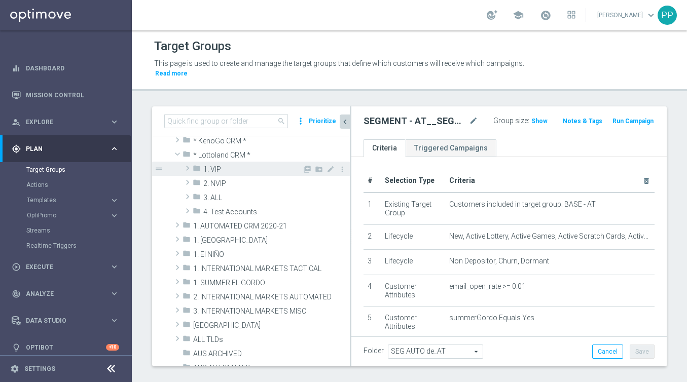
click at [186, 166] on span at bounding box center [187, 168] width 10 height 12
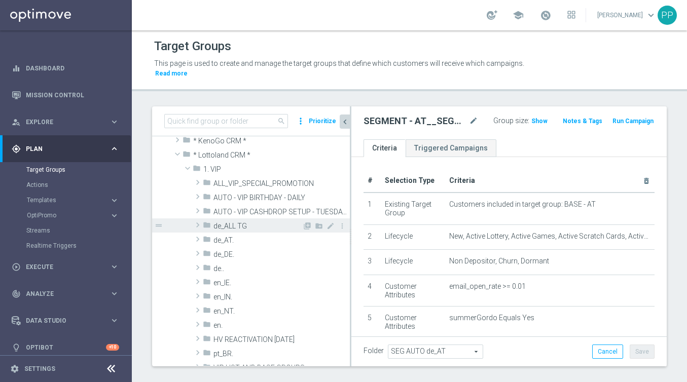
click at [198, 224] on span at bounding box center [198, 225] width 10 height 12
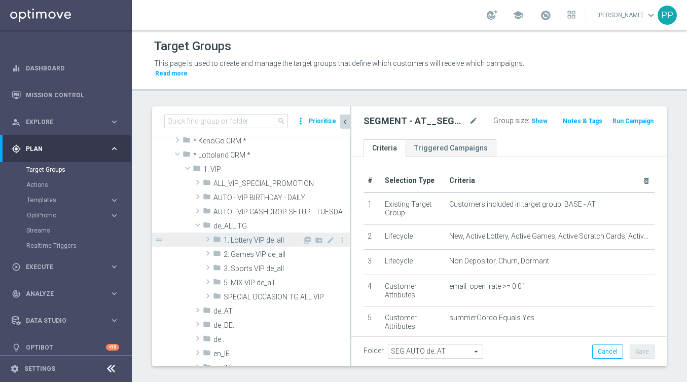
click at [207, 241] on span at bounding box center [208, 239] width 10 height 12
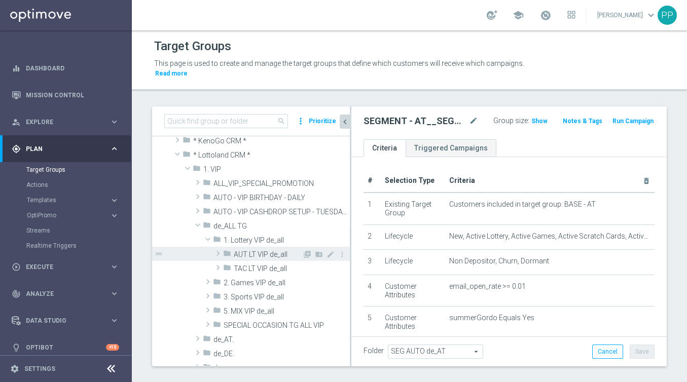
click at [218, 253] on span at bounding box center [218, 253] width 10 height 12
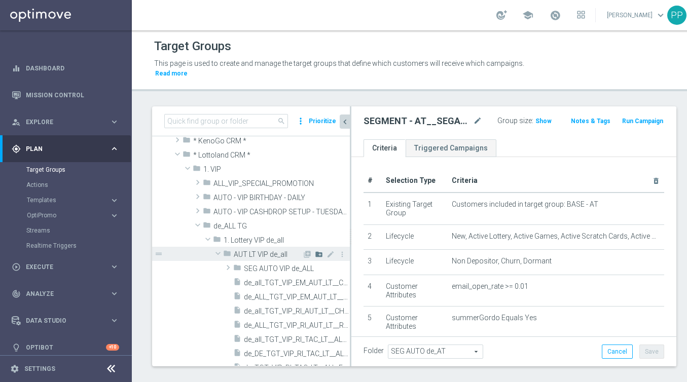
click at [319, 254] on icon "create_new_folder" at bounding box center [319, 254] width 8 height 8
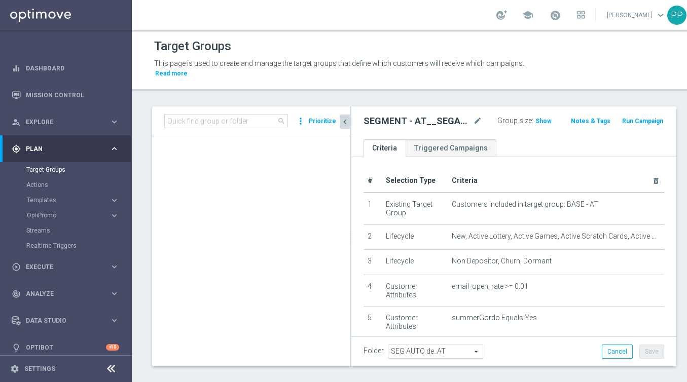
scroll to position [0, 0]
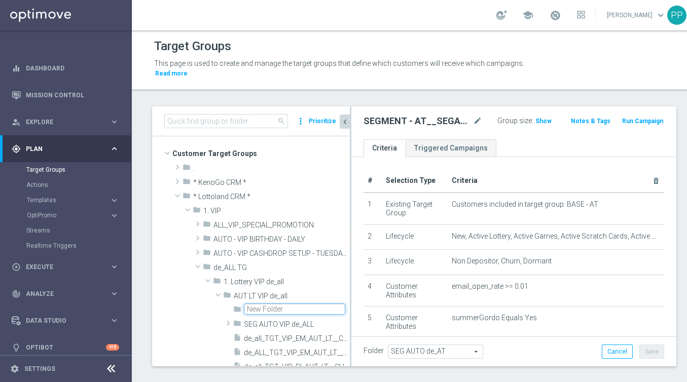
click at [261, 308] on input "text" at bounding box center [294, 309] width 101 height 11
type input "EG AUTO VIP de_ALL"
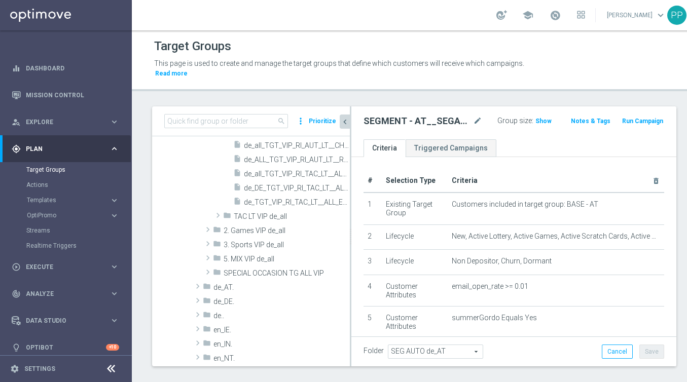
scroll to position [223, 0]
click at [198, 282] on span at bounding box center [198, 284] width 10 height 12
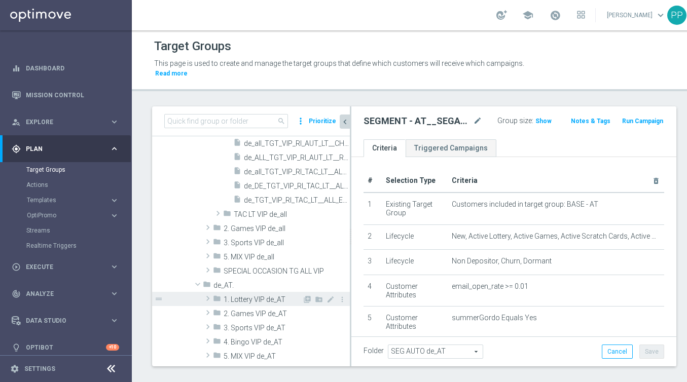
click at [208, 299] on span at bounding box center [208, 298] width 10 height 12
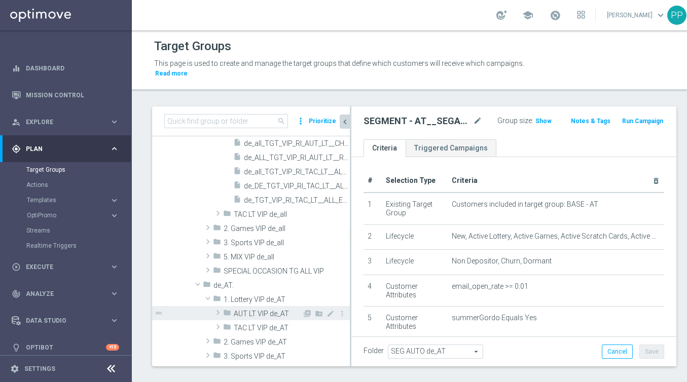
click at [218, 312] on span at bounding box center [218, 313] width 10 height 12
click at [321, 313] on icon "create_new_folder" at bounding box center [319, 314] width 8 height 8
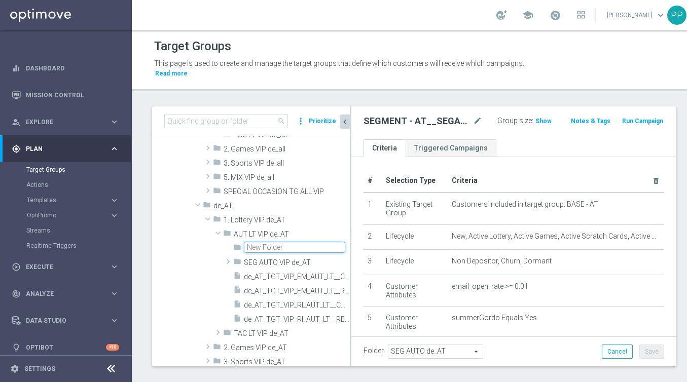
scroll to position [316, 0]
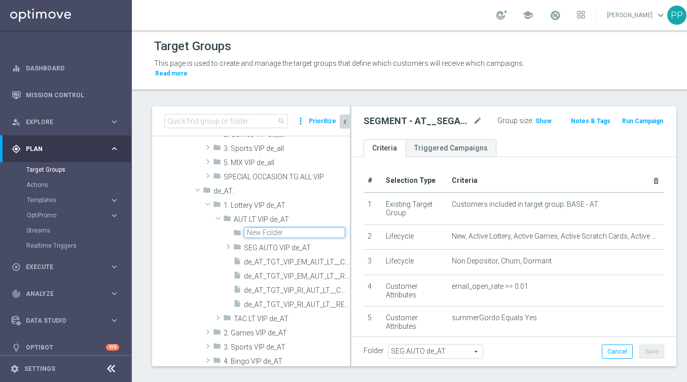
click at [260, 234] on input "text" at bounding box center [294, 232] width 101 height 11
type input "EG AUTO VIP de_AT"
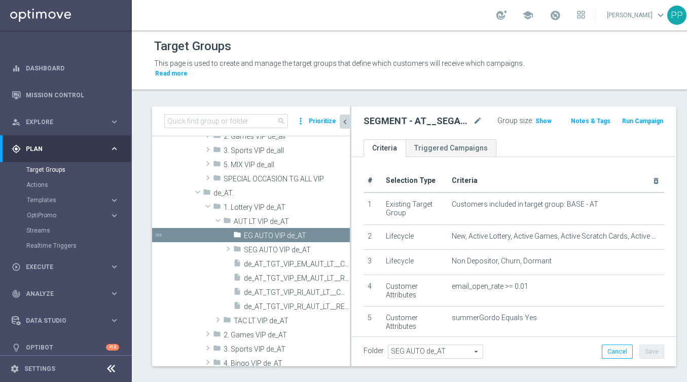
scroll to position [254, 0]
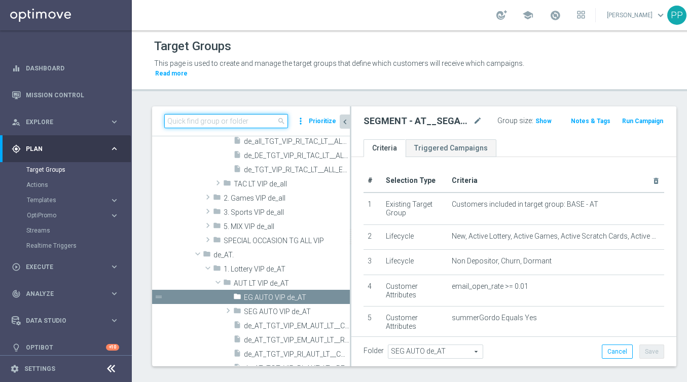
click at [221, 116] on input at bounding box center [226, 121] width 124 height 14
paste input "SEGMENT - de_all_TGT_VIP_EM_AUT_LT__EG24_EDUCREACT"
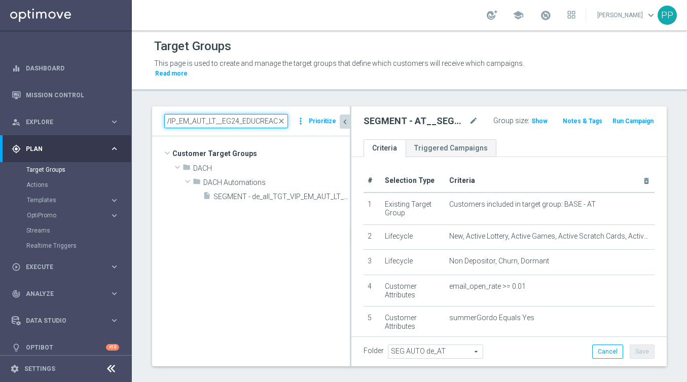
scroll to position [0, 0]
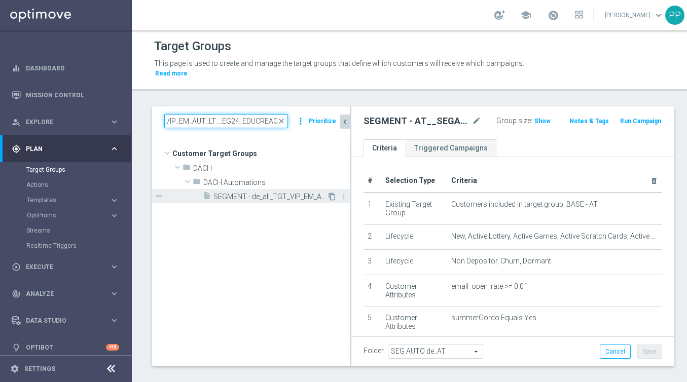
type input "SEGMENT - de_all_TGT_VIP_EM_AUT_LT__EG24_EDUCREACT"
click at [330, 196] on icon "content_copy" at bounding box center [332, 197] width 8 height 8
checkbox input "false"
type input "DACH Automations"
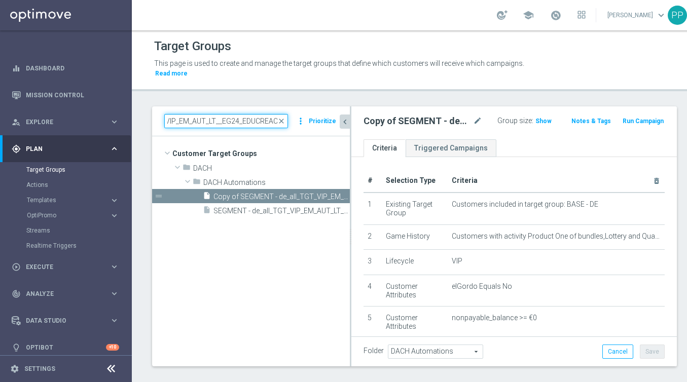
drag, startPoint x: 166, startPoint y: 121, endPoint x: 363, endPoint y: 144, distance: 198.4
click at [363, 144] on as-split "SEGMENT - de_all_TGT_VIP_EM_AUT_LT__EG24_EDUCREACT close more_vert Prioritize C…" at bounding box center [414, 236] width 524 height 260
paste input "UPSELL"
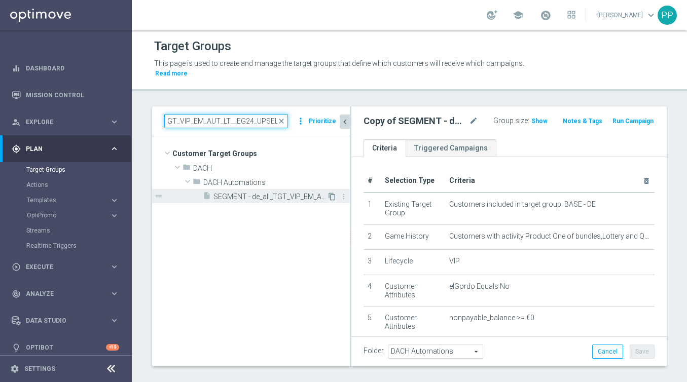
type input "SEGMENT - de_all_TGT_VIP_EM_AUT_LT__EG24_UPSELL"
click at [330, 196] on icon "content_copy" at bounding box center [332, 197] width 8 height 8
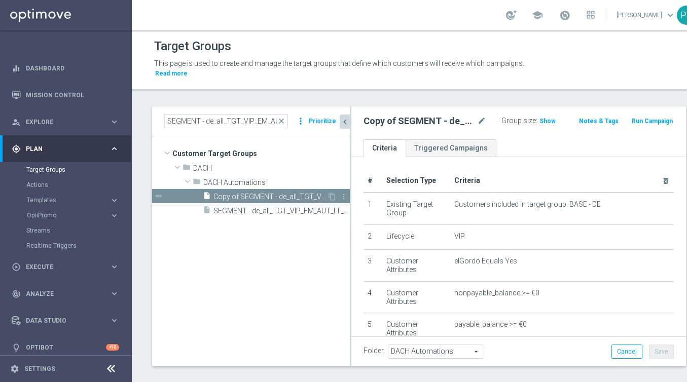
click at [267, 195] on span "Copy of SEGMENT - de_all_TGT_VIP_EM_AUT_LT__EG24_UPSELL" at bounding box center [270, 197] width 114 height 9
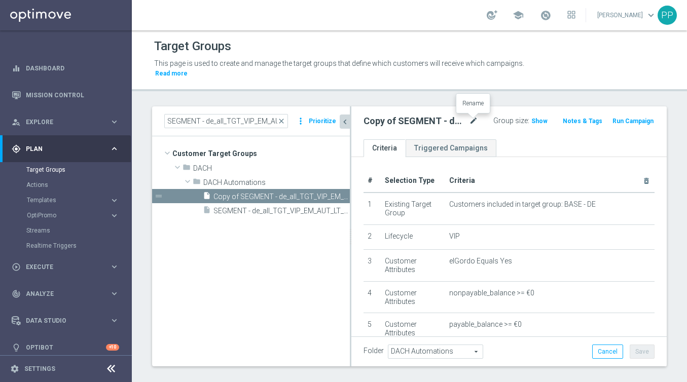
click at [470, 118] on icon "mode_edit" at bounding box center [473, 121] width 9 height 12
type input "DE_ALL__EG25_UPSELL__VIP_ALL_AUT_LT"
click at [414, 352] on span "DACH Automations" at bounding box center [435, 351] width 94 height 13
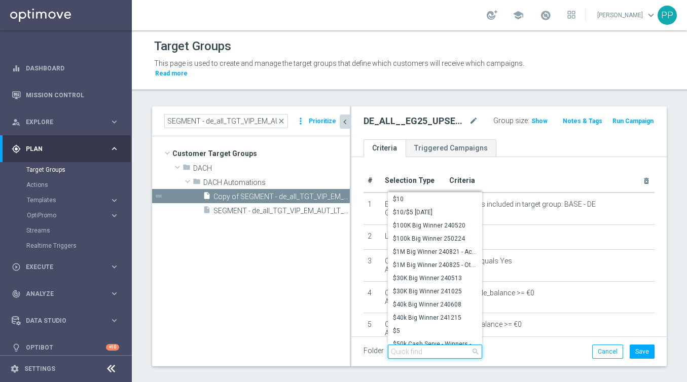
click at [414, 352] on input "search" at bounding box center [435, 352] width 94 height 14
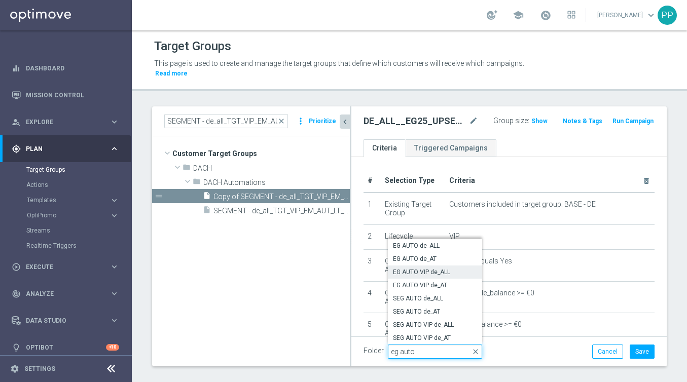
type input "eg auto"
click at [422, 275] on span "EG AUTO VIP de_ALL" at bounding box center [435, 272] width 84 height 8
type input "EG AUTO VIP de_ALL"
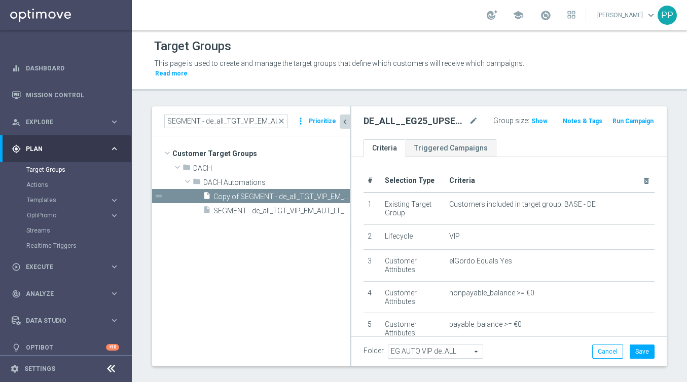
click at [345, 121] on icon "chevron_left" at bounding box center [345, 122] width 10 height 10
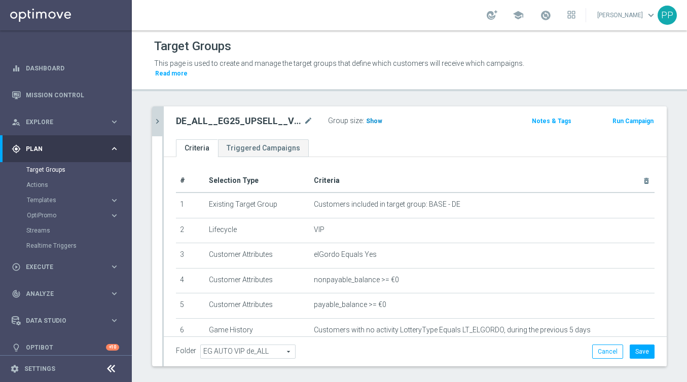
click at [370, 122] on span "Show" at bounding box center [374, 121] width 16 height 7
click at [637, 356] on button "Save" at bounding box center [641, 352] width 25 height 14
click at [155, 121] on icon "chevron_right" at bounding box center [158, 122] width 10 height 10
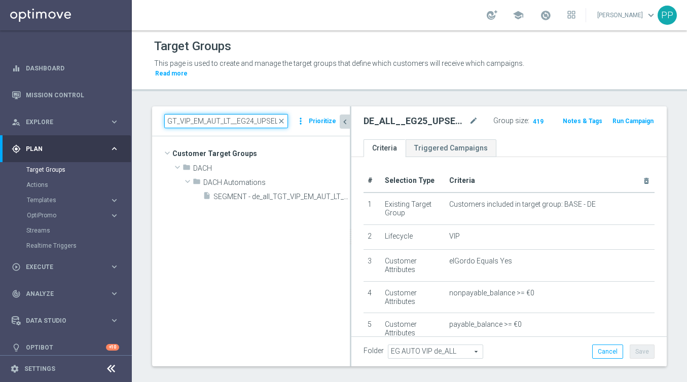
drag, startPoint x: 167, startPoint y: 121, endPoint x: 340, endPoint y: 141, distance: 173.5
click at [339, 139] on div "SEGMENT - de_all_TGT_VIP_EM_AUT_LT__EG24_UPSELL close more_vert Prioritize Cust…" at bounding box center [251, 235] width 198 height 259
paste input "EDUCREACT"
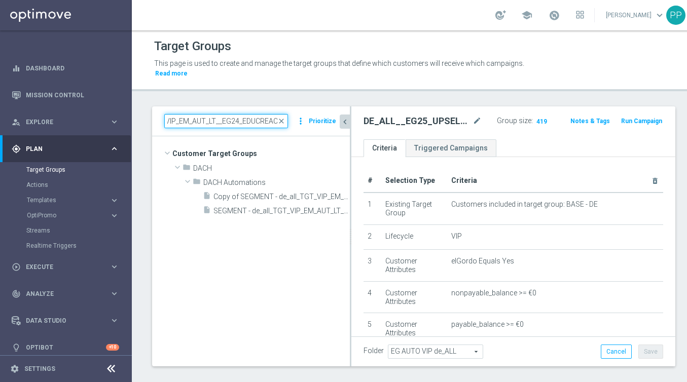
scroll to position [0, 79]
drag, startPoint x: 240, startPoint y: 120, endPoint x: 280, endPoint y: 123, distance: 40.7
click at [280, 123] on div "SEGMENT - de_all_TGT_VIP_EM_AUT_LT__EG24_EDUCREACT close" at bounding box center [226, 121] width 124 height 14
type input "SEGMENT - de_all_TGT_VIP_EM_AUT_LT__EG24_EDUCREACT"
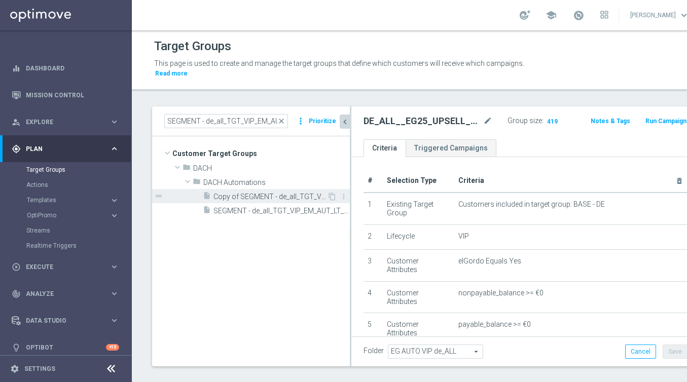
click at [291, 201] on div "insert_drive_file Copy of SEGMENT - de_all_TGT_VIP_EM_AUT_LT__EG24_EDUCREACT" at bounding box center [265, 196] width 124 height 14
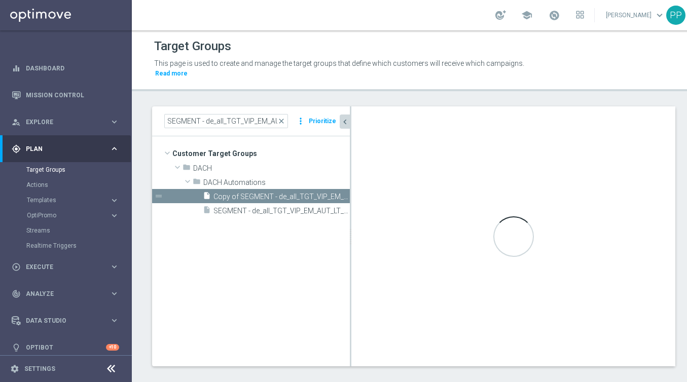
type input "DACH Automations"
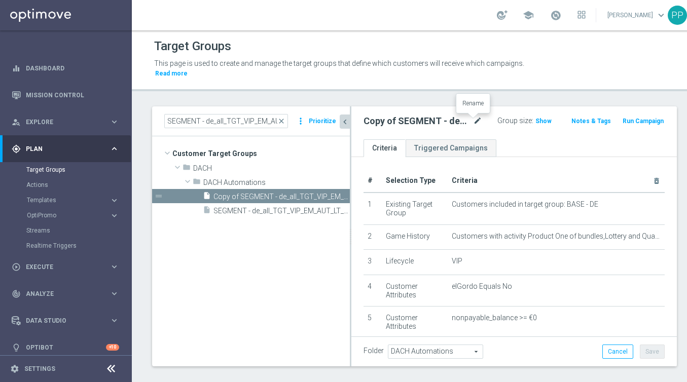
click at [475, 117] on icon "mode_edit" at bounding box center [477, 121] width 9 height 12
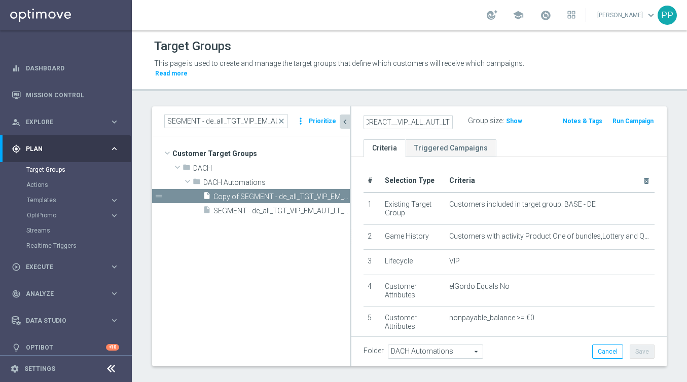
scroll to position [0, 64]
type input "DE_ALL__EG25_EDUCREACT__VIP_ALL_AUT_LT"
click at [397, 351] on span "DACH Automations" at bounding box center [435, 351] width 94 height 13
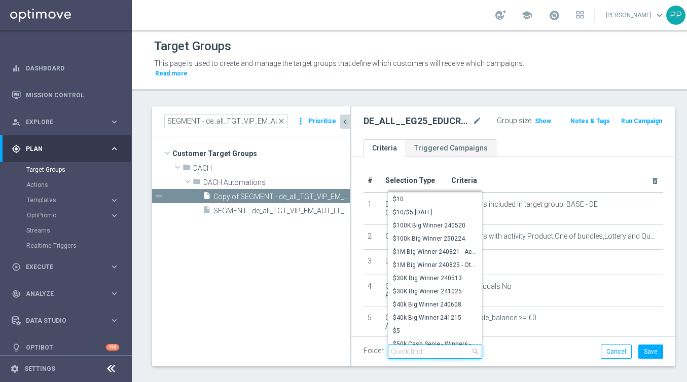
click at [397, 351] on input "search" at bounding box center [435, 352] width 94 height 14
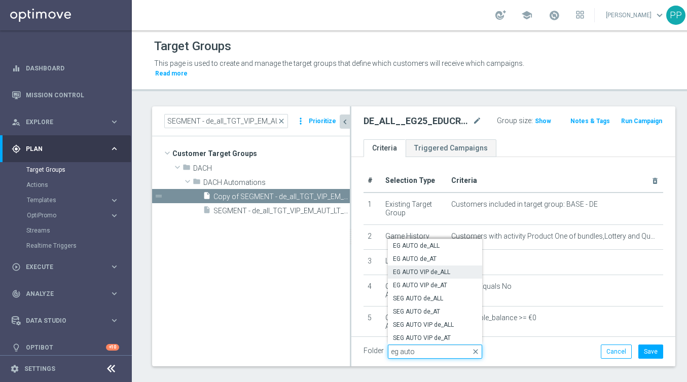
type input "eg auto"
click at [423, 269] on span "EG AUTO VIP de_ALL" at bounding box center [435, 272] width 84 height 8
type input "EG AUTO VIP de_ALL"
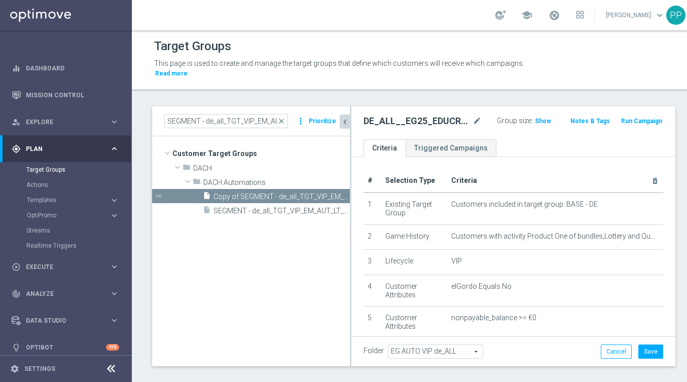
click at [345, 124] on icon "chevron_left" at bounding box center [345, 122] width 10 height 10
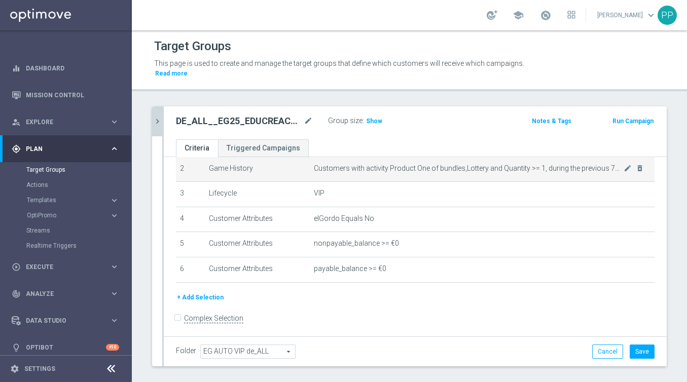
scroll to position [63, 0]
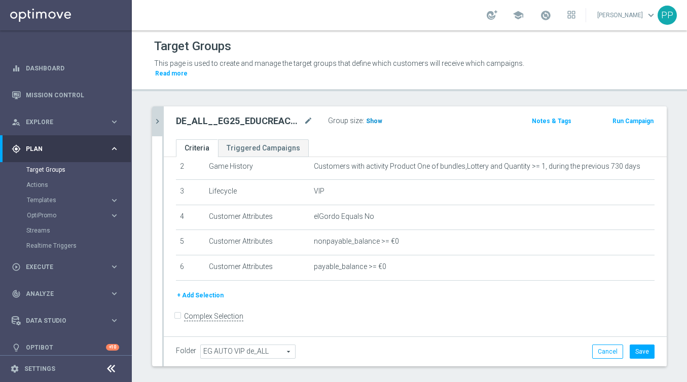
click at [368, 122] on span "Show" at bounding box center [374, 121] width 16 height 7
click at [645, 355] on button "Save" at bounding box center [641, 352] width 25 height 14
click at [308, 123] on icon "mode_edit" at bounding box center [308, 121] width 9 height 12
click at [334, 137] on div "DE_ALL__EG25_EDUCREACT__VIP_ALL_AUT_LT mode_edit Group size : 1,909 Notes & Tag…" at bounding box center [415, 122] width 503 height 33
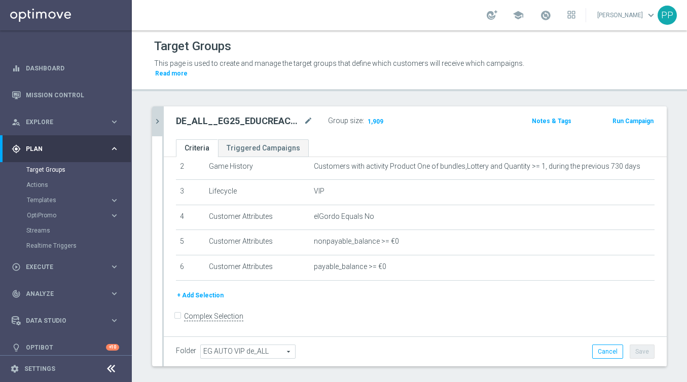
click at [158, 120] on icon "chevron_right" at bounding box center [158, 122] width 10 height 10
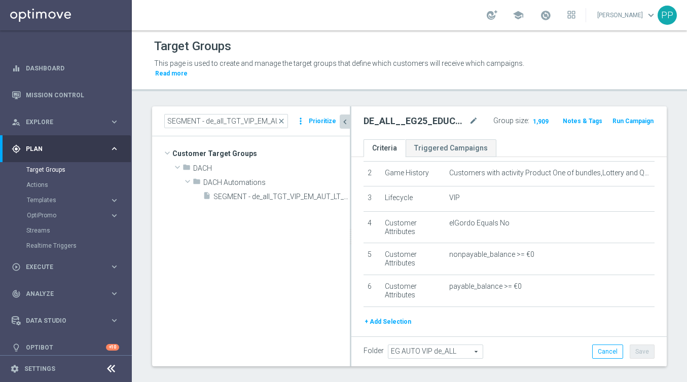
scroll to position [70, 0]
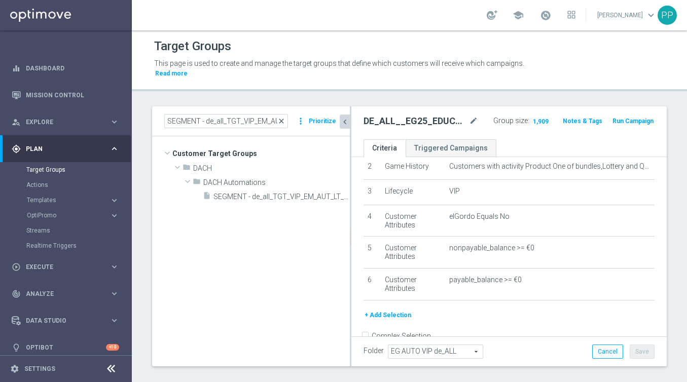
click at [283, 123] on span "close" at bounding box center [281, 121] width 8 height 8
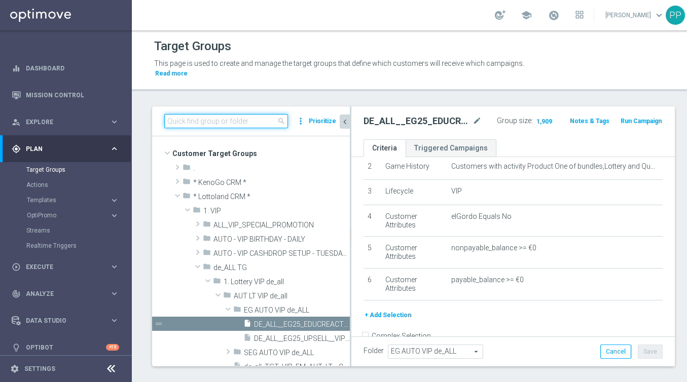
click at [211, 122] on input at bounding box center [226, 121] width 124 height 14
paste input "SEGMENT - de_AT_TGT_VIP_EM_AUT_LT__EG24_EDUCREACT"
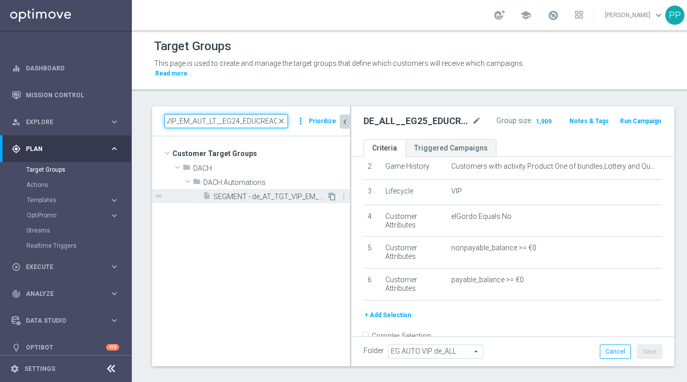
type input "SEGMENT - de_AT_TGT_VIP_EM_AUT_LT__EG24_EDUCREACT"
click at [330, 199] on icon "content_copy" at bounding box center [332, 197] width 8 height 8
type input "DACH Automations"
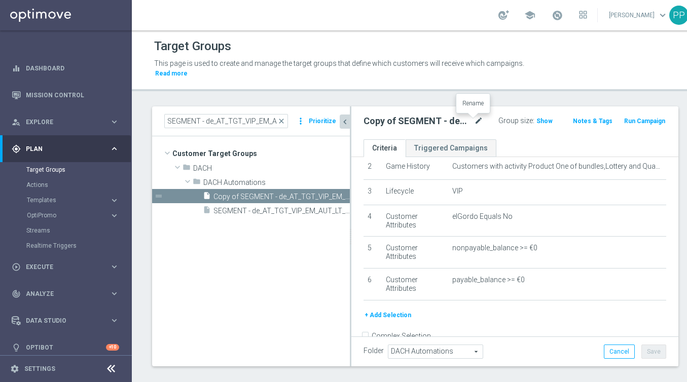
click at [474, 124] on icon "mode_edit" at bounding box center [478, 121] width 9 height 12
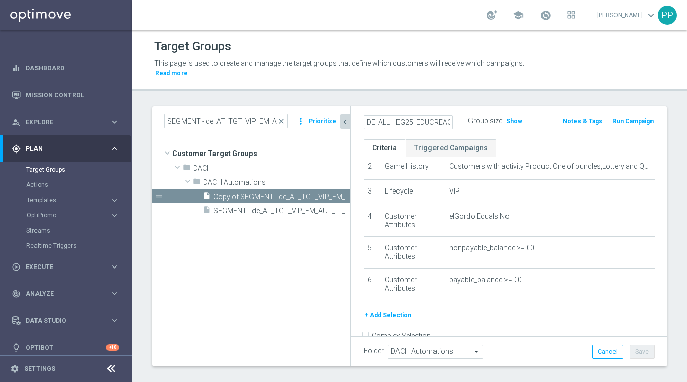
drag, startPoint x: 401, startPoint y: 120, endPoint x: 359, endPoint y: 118, distance: 42.1
click at [359, 118] on div "DE_ALL__EG25_EDUCREACT__VIP_ALL_AUT_LT" at bounding box center [408, 122] width 104 height 14
click at [389, 122] on input "DE_ALL__EG25_EDUCREACT__VIP_ALL_AUT_LT" at bounding box center [407, 122] width 89 height 14
drag, startPoint x: 389, startPoint y: 122, endPoint x: 361, endPoint y: 121, distance: 27.4
click at [361, 121] on div "DE_ALL__EG25_EDUCREACT__VIP_ALL_AUT_LT" at bounding box center [408, 122] width 104 height 14
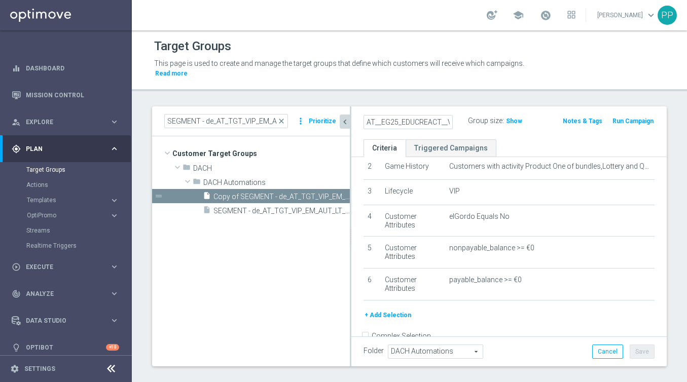
type input "AT__EG25_EDUCREACT__VIP_ALL_AUT_LT"
click at [418, 355] on span "DACH Automations" at bounding box center [435, 351] width 94 height 13
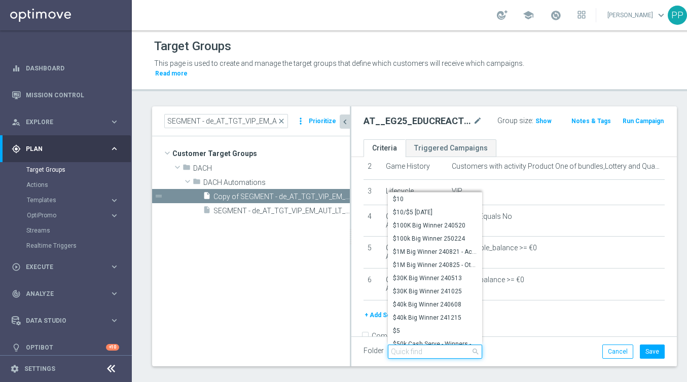
click at [418, 355] on input "search" at bounding box center [435, 352] width 94 height 14
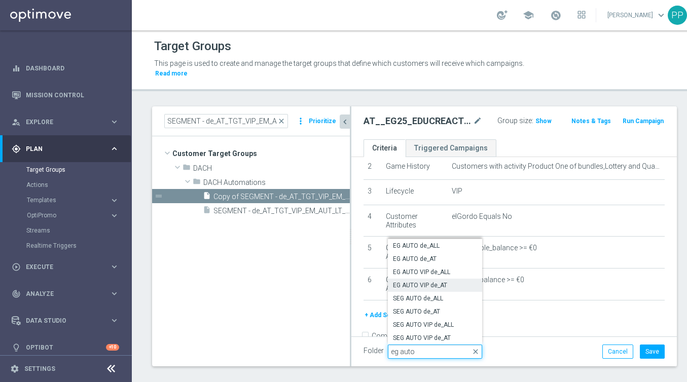
type input "eg auto"
click at [429, 287] on span "EG AUTO VIP de_AT" at bounding box center [435, 285] width 84 height 8
type input "EG AUTO VIP de_AT"
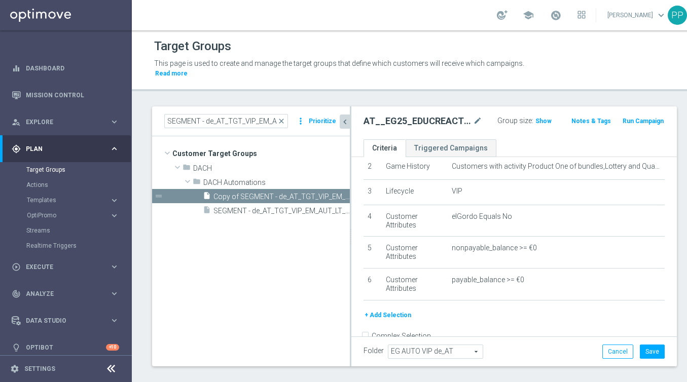
click at [342, 122] on icon "chevron_left" at bounding box center [345, 122] width 10 height 10
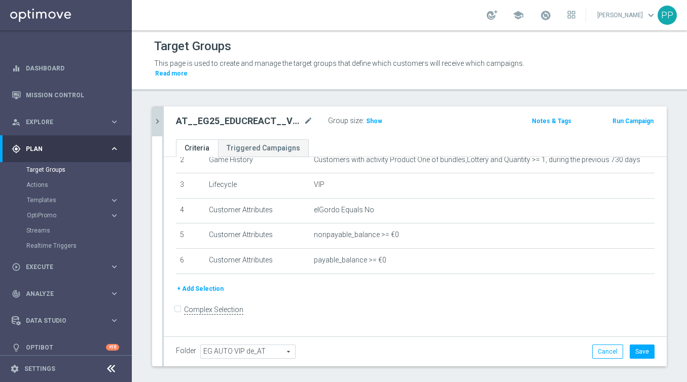
scroll to position [63, 0]
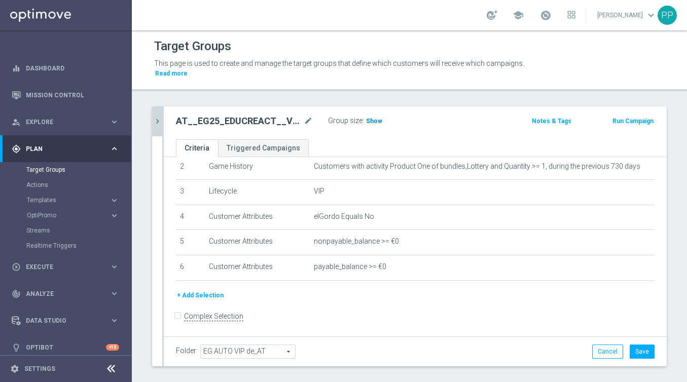
click at [375, 121] on span "Show" at bounding box center [374, 121] width 16 height 7
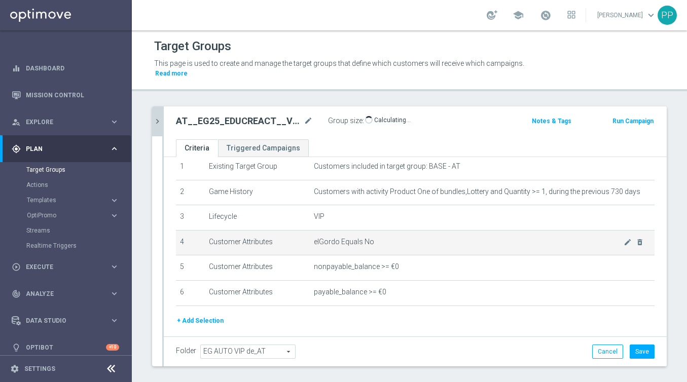
scroll to position [50, 0]
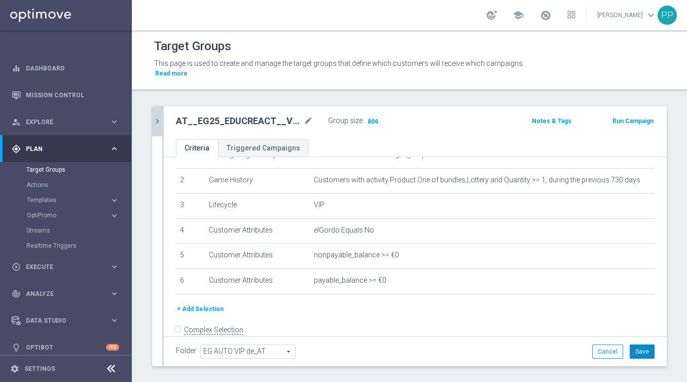
click at [643, 350] on button "Save" at bounding box center [641, 352] width 25 height 14
click at [311, 122] on icon "mode_edit" at bounding box center [308, 121] width 9 height 12
click at [336, 136] on div "AT__EG25_EDUCREACT__VIP_ALL_AUT_LT Group size : 806 Notes & Tags Run Campaign" at bounding box center [415, 122] width 503 height 33
click at [158, 120] on icon "chevron_right" at bounding box center [158, 122] width 10 height 10
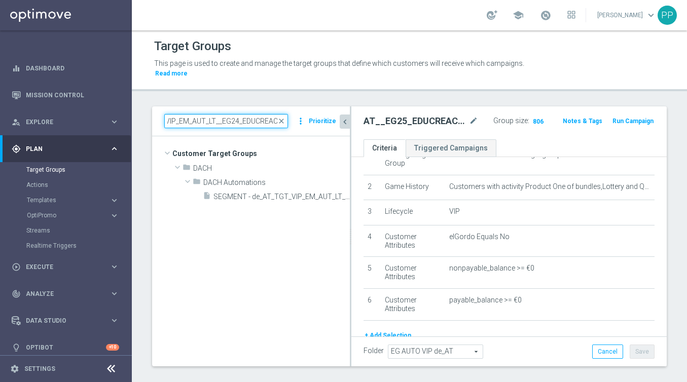
drag, startPoint x: 168, startPoint y: 121, endPoint x: 364, endPoint y: 137, distance: 196.8
click at [364, 137] on as-split "SEGMENT - de_AT_TGT_VIP_EM_AUT_LT__EG24_EDUCREACT close more_vert Prioritize Cu…" at bounding box center [409, 236] width 514 height 260
paste input "UPSELL"
type input "SEGMENT - de_AT_TGT_VIP_EM_AUT_LT__EG24_UPSELL"
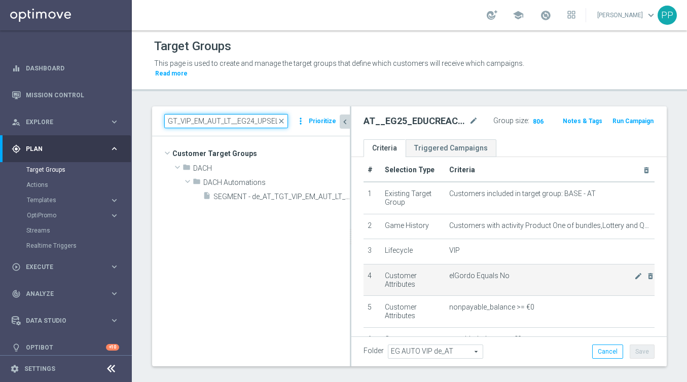
scroll to position [0, 0]
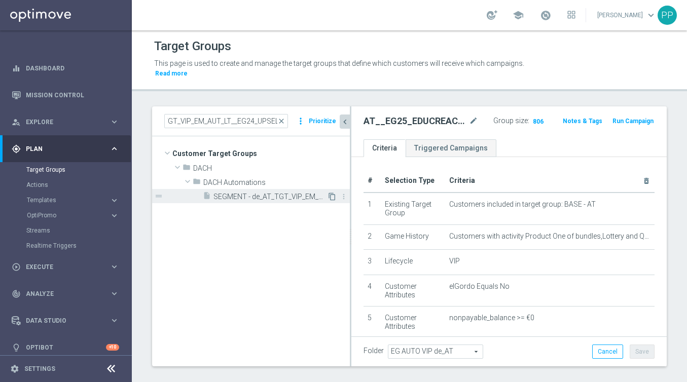
click at [330, 195] on icon "content_copy" at bounding box center [332, 197] width 8 height 8
type input "DACH Automations"
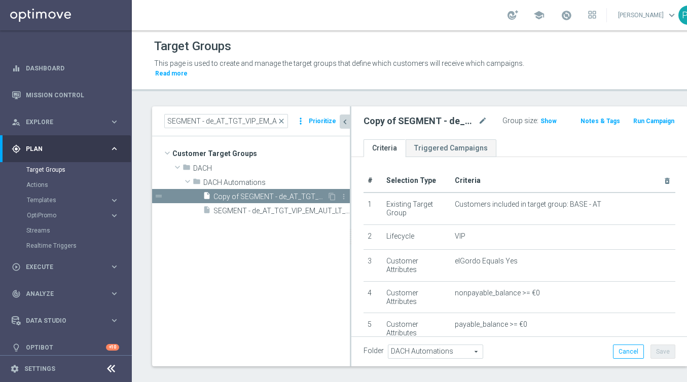
click at [283, 199] on span "Copy of SEGMENT - de_AT_TGT_VIP_EM_AUT_LT__EG24_UPSELL" at bounding box center [270, 197] width 114 height 9
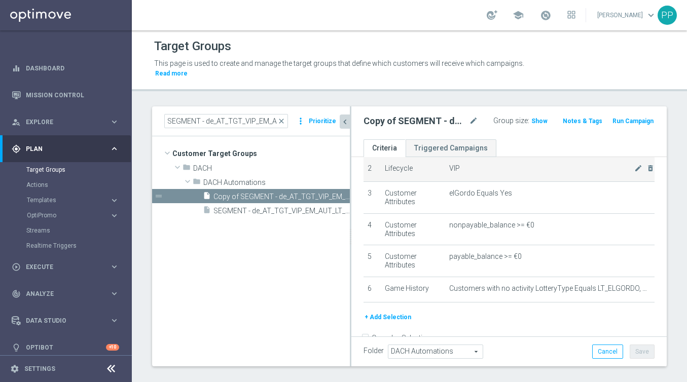
scroll to position [75, 0]
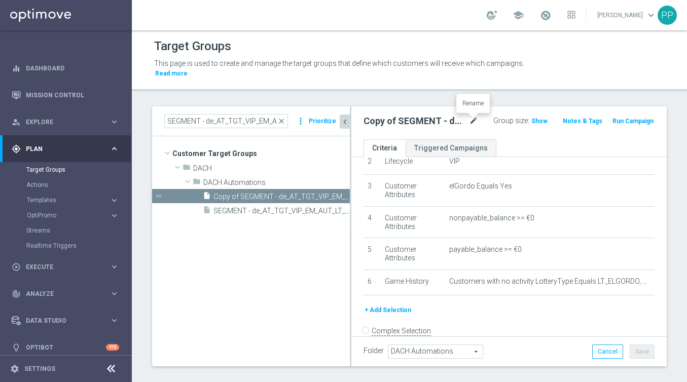
click at [473, 122] on icon "mode_edit" at bounding box center [473, 121] width 9 height 12
drag, startPoint x: 429, startPoint y: 120, endPoint x: 355, endPoint y: 119, distance: 74.5
click at [354, 119] on div "DE_ALL__EG25_UPSELL__VIP_ALL_AUT_LT Group size : Show Notes & Tags Run Campaign" at bounding box center [508, 122] width 315 height 33
click at [390, 122] on input "DE_ALL__EG25_UPSELL__VIP_ALL_AUT_LT" at bounding box center [407, 122] width 89 height 14
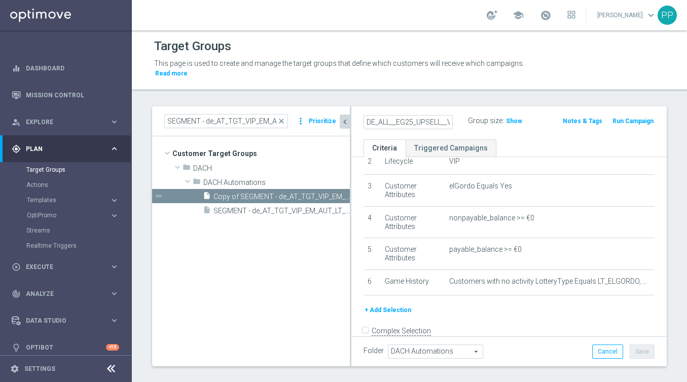
drag, startPoint x: 390, startPoint y: 122, endPoint x: 364, endPoint y: 122, distance: 25.8
click at [364, 122] on input "DE_ALL__EG25_UPSELL__VIP_ALL_AUT_LT" at bounding box center [407, 122] width 89 height 14
drag, startPoint x: 366, startPoint y: 121, endPoint x: 478, endPoint y: 129, distance: 112.2
click at [478, 129] on div "AT__EG25_UPSELL__VIP_ALL_AUT_LT Group size : Show" at bounding box center [458, 121] width 204 height 15
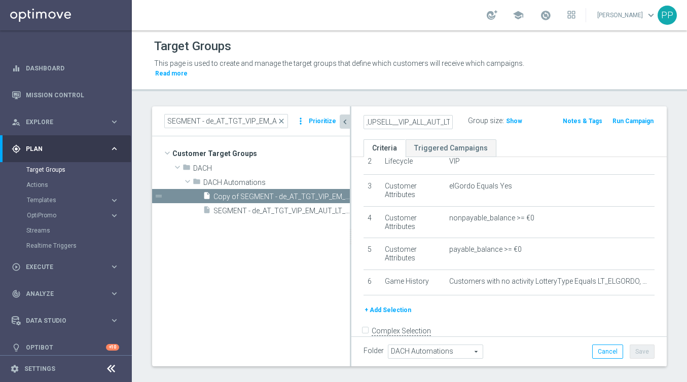
type input "AT__EG25_UPSELL__VIP_ALL_AUT_LT"
click at [445, 349] on span "DACH Automations" at bounding box center [435, 351] width 94 height 13
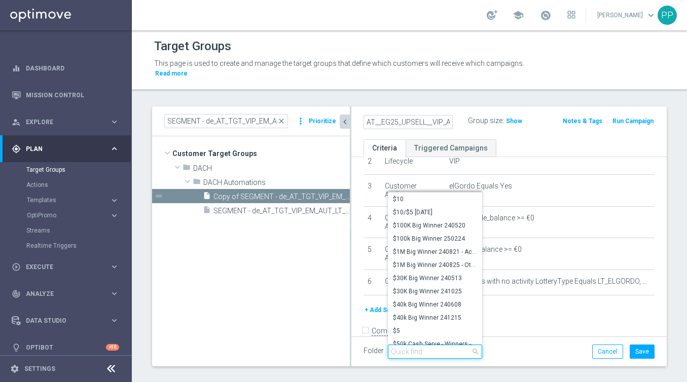
click at [445, 349] on input "search" at bounding box center [435, 352] width 94 height 14
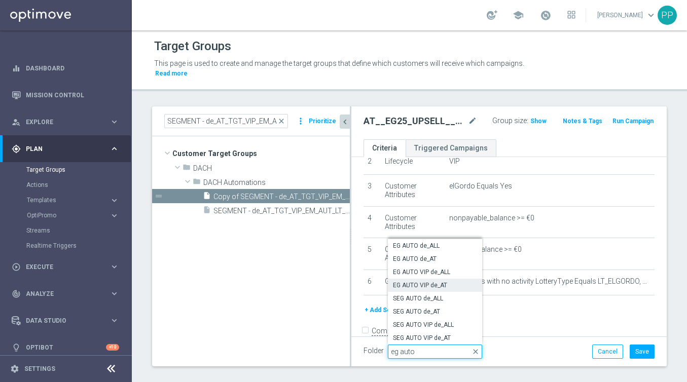
type input "eg auto"
click at [443, 287] on span "EG AUTO VIP de_AT" at bounding box center [435, 285] width 84 height 8
type input "EG AUTO VIP de_AT"
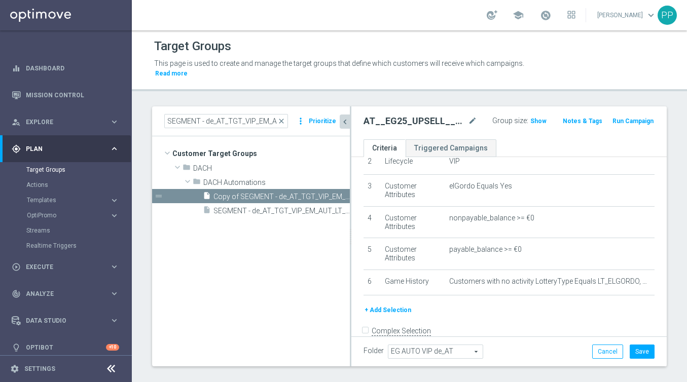
click at [509, 354] on div "Folder EG AUTO VIP de_AT EG AUTO VIP de_AT arrow_drop_down search Cancel Save S…" at bounding box center [508, 352] width 291 height 14
click at [346, 121] on icon "chevron_left" at bounding box center [345, 122] width 10 height 10
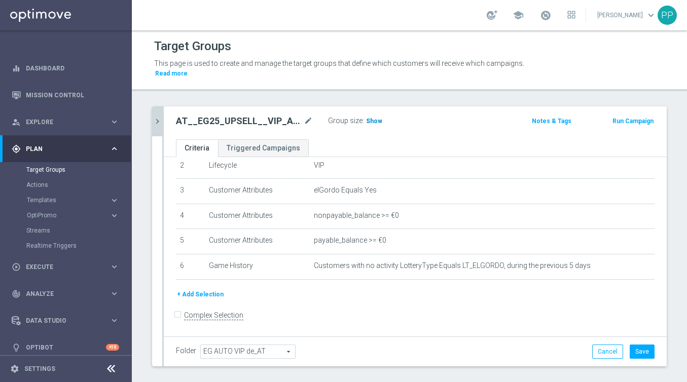
click at [378, 121] on span "Show" at bounding box center [374, 121] width 16 height 7
click at [645, 353] on button "Save" at bounding box center [641, 352] width 25 height 14
